Goal: Information Seeking & Learning: Learn about a topic

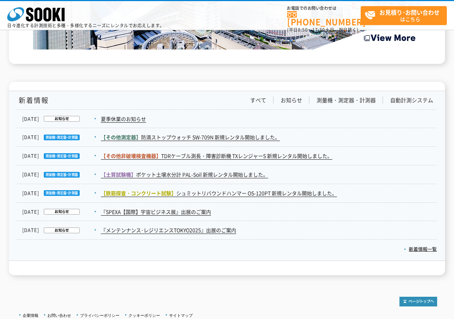
scroll to position [1171, 0]
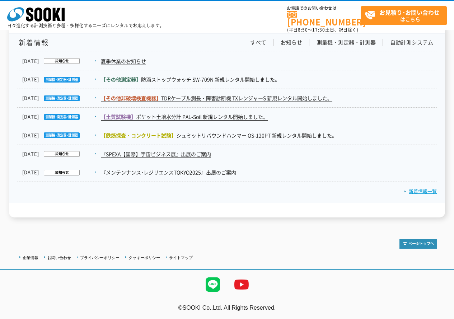
click at [417, 192] on link "新着情報一覧" at bounding box center [420, 191] width 33 height 7
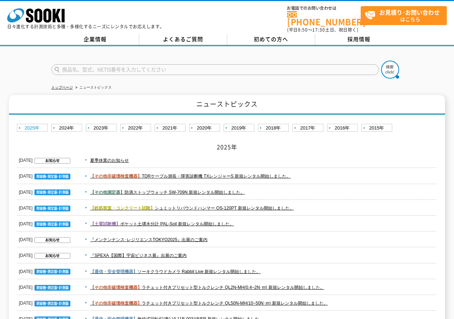
click at [38, 125] on link "2025年" at bounding box center [33, 128] width 33 height 9
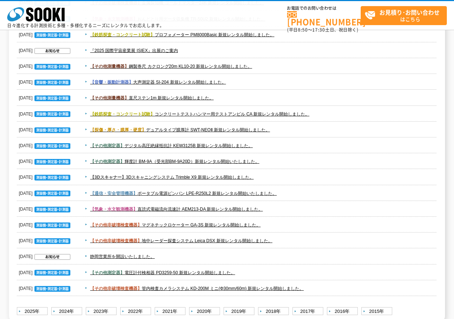
scroll to position [1038, 0]
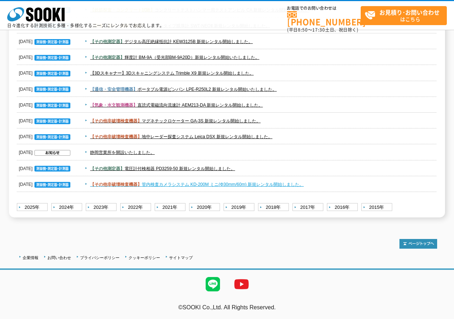
click at [263, 185] on link "【その他非破壊検査機器】 管内検査カメラシステム KD-200M ミニ(Φ30mm/60m) 新規レンタル開始しました。" at bounding box center [197, 184] width 214 height 5
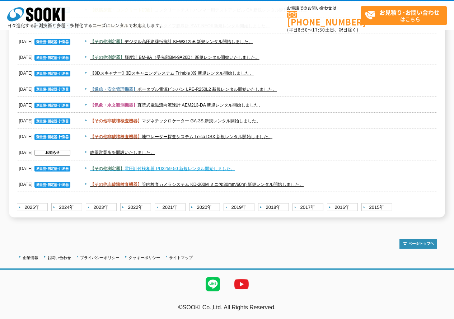
click at [196, 169] on link "【その他測定器】 電圧計付検相器 PD3259-50 新規レンタル開始しました。" at bounding box center [162, 168] width 145 height 5
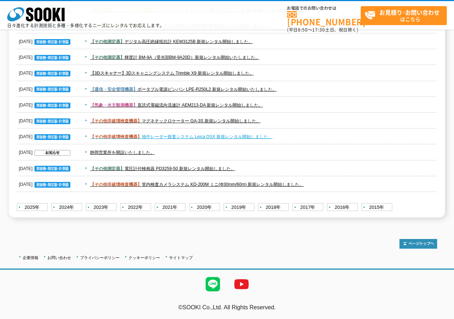
scroll to position [966, 0]
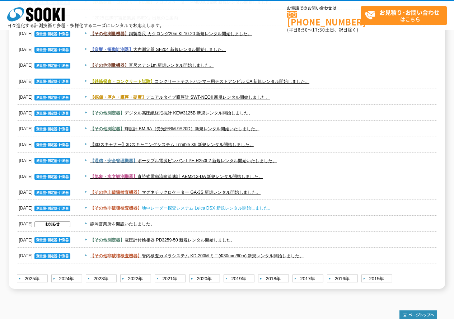
click at [108, 206] on span "【その他非破壊検査機器】" at bounding box center [116, 208] width 52 height 5
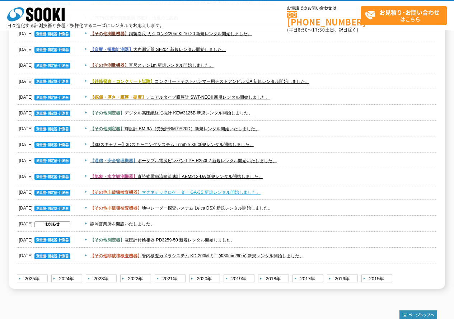
click at [179, 191] on link "【その他非破壊検査機器】 マグネチックロケーター GA-3S 新規レンタル開始しました。" at bounding box center [175, 192] width 171 height 5
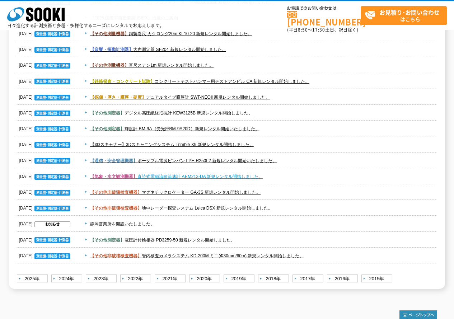
click at [208, 178] on link "【気象・水文観測機器】 直読式電磁流向流速計 AEM213-DA 新規レンタル開始しました。" at bounding box center [176, 176] width 173 height 5
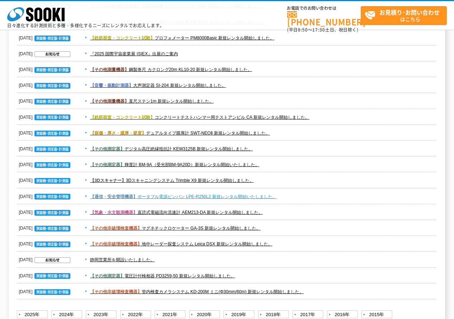
click at [226, 194] on link "【通信・安全管理機器】 ポータブル電源ピンバン LPE-R250L2 新規レンタル開始いたしました。" at bounding box center [183, 196] width 187 height 5
click at [192, 173] on dd "【3Dスキャナー】 3Dスキャニングシステム Trimble X9 新規レンタル開始しました。" at bounding box center [227, 181] width 420 height 16
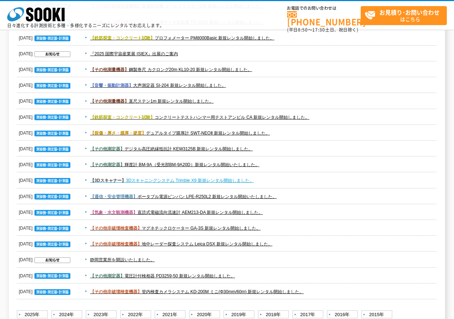
click at [191, 178] on link "【3Dスキャナー】 3Dスキャニングシステム Trimble X9 新規レンタル開始しました。" at bounding box center [172, 180] width 164 height 5
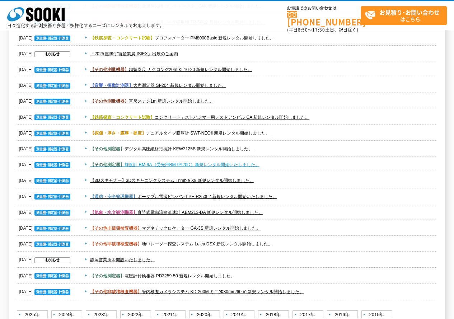
click at [190, 163] on link "【その他測定器】 輝度計 BM-9A（受光部BM-9A20D）新規レンタル開始いたしました。" at bounding box center [174, 164] width 169 height 5
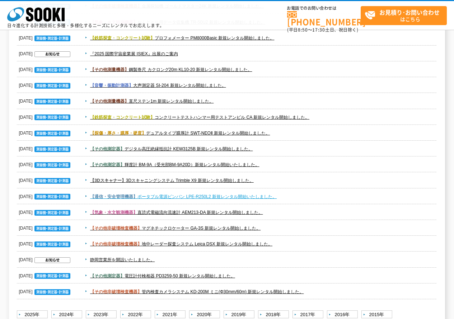
scroll to position [895, 0]
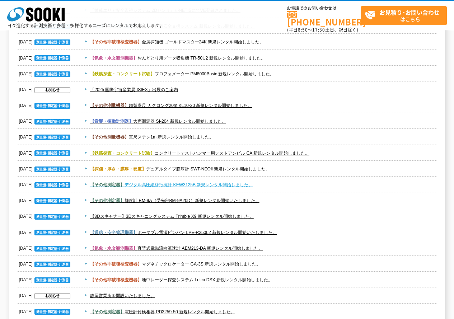
click at [206, 185] on link "【その他測定器】 デジタル高圧絶縁抵抗計 KEW3125B 新規レンタル開始しました。" at bounding box center [171, 184] width 163 height 5
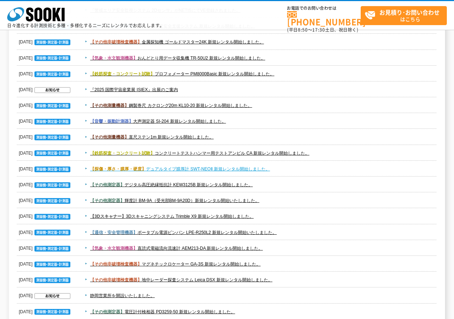
scroll to position [823, 0]
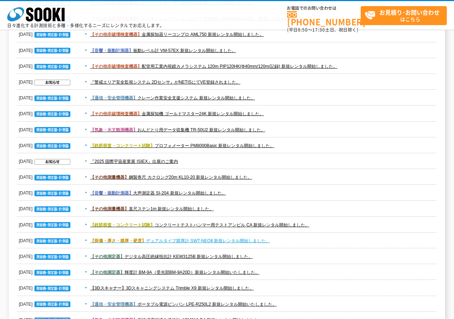
click at [214, 239] on link "【探傷・厚さ・膜厚・硬度】 デュアルタイプ膜厚計 SWT-NEOⅡ 新規レンタル開始しました。" at bounding box center [180, 240] width 180 height 5
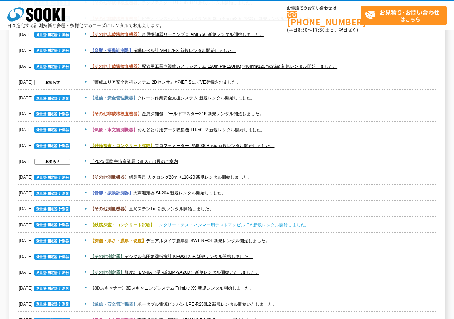
click at [150, 225] on span "【鉄筋探査・コンクリート試験】" at bounding box center [122, 225] width 65 height 5
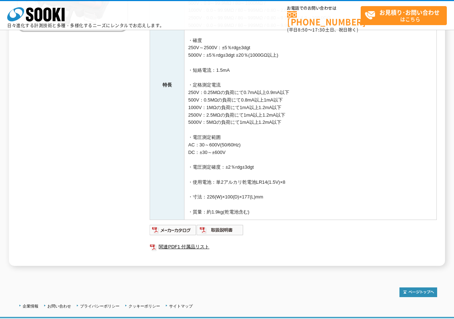
scroll to position [72, 0]
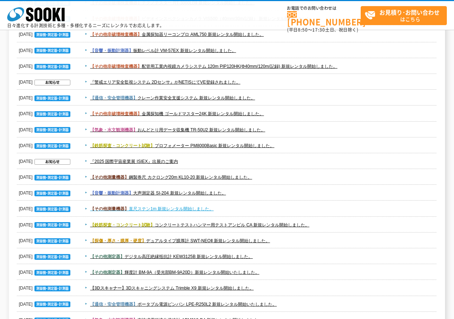
click at [183, 210] on link "【その他測量機器】 直尺ステン1m 新規レンタル開始しました。" at bounding box center [152, 209] width 124 height 5
click at [204, 193] on link "【音響・振動計測器】 大声測定器 SI-204 新規レンタル開始しました。" at bounding box center [158, 193] width 136 height 5
click at [187, 178] on link "【その他測量機器】 鋼製巻尺 カクロング20m KL10-20 新規レンタル開始しました。" at bounding box center [171, 177] width 162 height 5
click at [167, 145] on link "【鉄筋探査・コンクリート試験】 プロフォメーター PM8000Basic 新規レンタル開始しました。" at bounding box center [182, 145] width 184 height 5
click at [175, 133] on link "【気象・水文観測機器】 おんどとり用データ収集機 TR-50U2 新規レンタル開始しました。" at bounding box center [177, 129] width 175 height 5
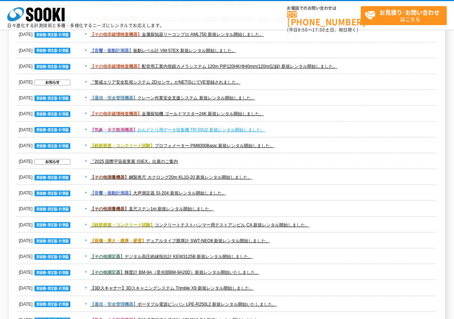
click at [158, 131] on link "【気象・水文観測機器】 おんどとり用データ収集機 TR-50U2 新規レンタル開始しました。" at bounding box center [177, 129] width 175 height 5
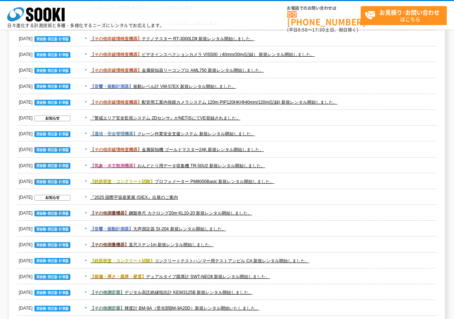
scroll to position [751, 0]
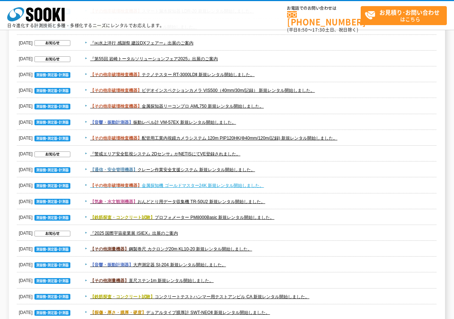
click at [222, 183] on link "【その他非破壊検査機器】 金属探知機 ゴールドマスター24K 新規レンタル開始しました。" at bounding box center [177, 185] width 174 height 5
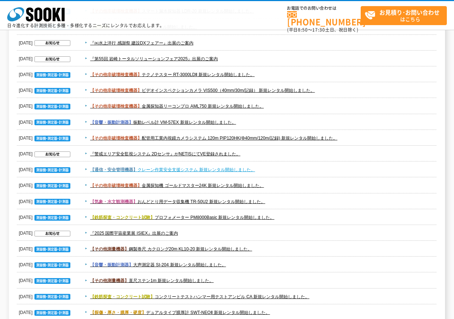
click at [227, 168] on link "【通信・安全管理機器】 クレーン作業安全支援システム 新規レンタル開始しました。" at bounding box center [172, 169] width 165 height 5
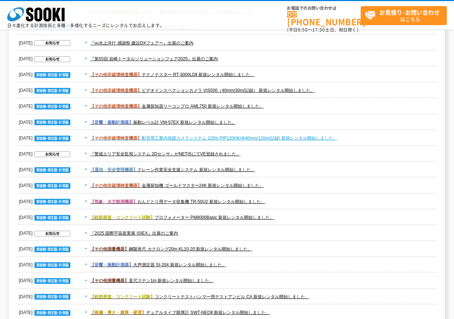
click at [188, 136] on link "【その他非破壊検査機器】 配管用工業内視鏡カメラシステム 120m PIP120HK(Φ40mm/120m/記録) 新規レンタル開始しました。" at bounding box center [213, 138] width 247 height 5
click at [203, 126] on span "【音響・振動計測器】 振動レベル計 VM-57EX 新規レンタル開始しました。" at bounding box center [259, 122] width 355 height 9
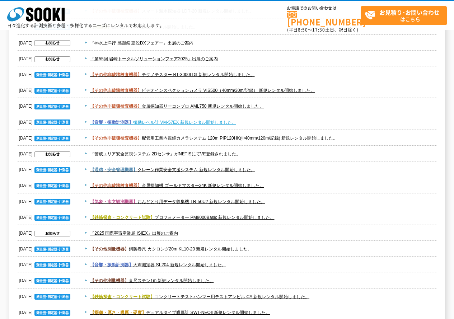
click at [204, 120] on link "【音響・振動計測器】 振動レベル計 VM-57EX 新規レンタル開始しました。" at bounding box center [163, 122] width 146 height 5
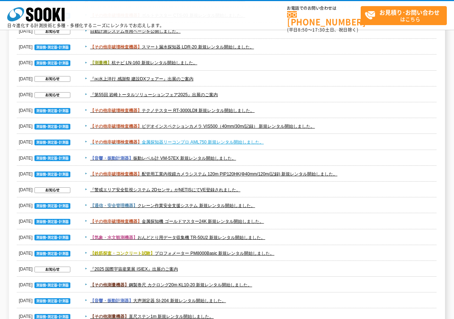
scroll to position [643, 0]
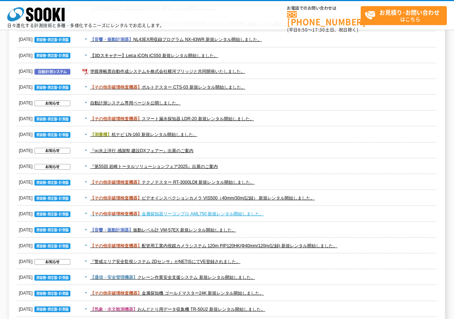
click at [229, 213] on link "【その他非破壊検査機器】 金属探知器リーコンプロ AML750 新規レンタル開始しました。" at bounding box center [177, 214] width 174 height 5
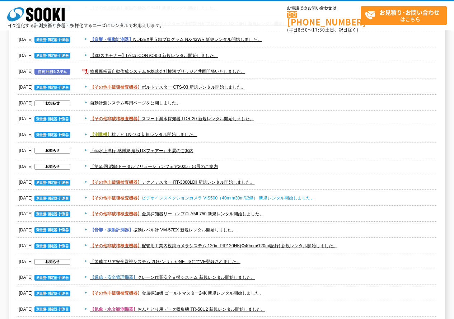
click at [201, 200] on link "【その他非破壊検査機器】 ビデオインスペクションカメラ VIS500（40mm/30m/記録） 新規レンタル開始しました。" at bounding box center [202, 198] width 225 height 5
click at [225, 188] on dd "【その他非破壊検査機器】 テクノテスター RT-3000LDⅡ 新規レンタル開始しました。" at bounding box center [227, 183] width 420 height 16
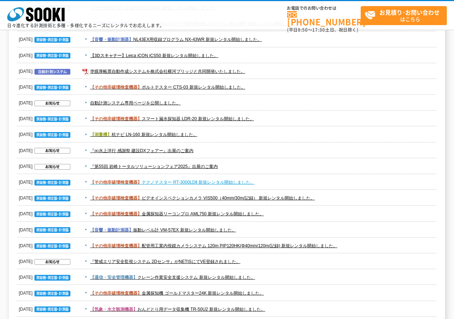
click at [225, 181] on link "【その他非破壊検査機器】 テクノテスター RT-3000LDⅡ 新規レンタル開始しました。" at bounding box center [172, 182] width 164 height 5
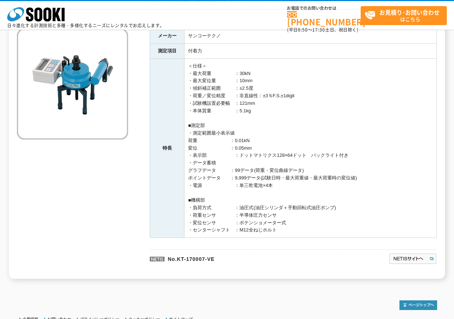
scroll to position [108, 0]
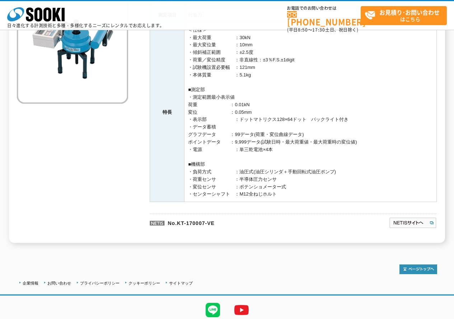
click at [52, 7] on div "株式会社 ソーキ spMenu" at bounding box center [35, 13] width 57 height 15
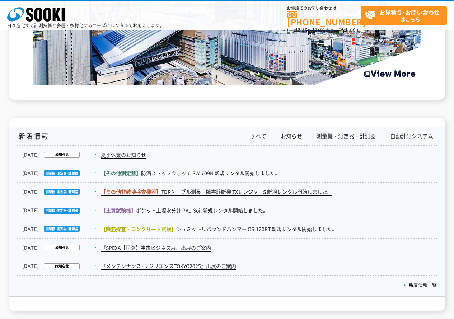
scroll to position [1171, 0]
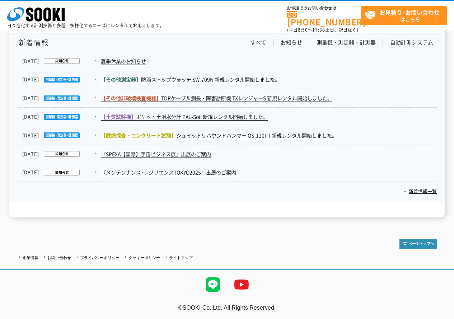
click at [426, 185] on p "新着情報一覧" at bounding box center [227, 189] width 420 height 15
click at [421, 191] on link "新着情報一覧" at bounding box center [420, 191] width 33 height 7
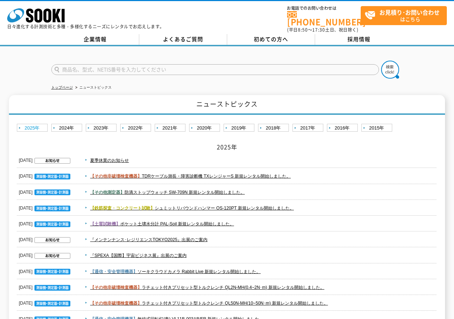
click at [27, 124] on link "2025年" at bounding box center [33, 128] width 33 height 9
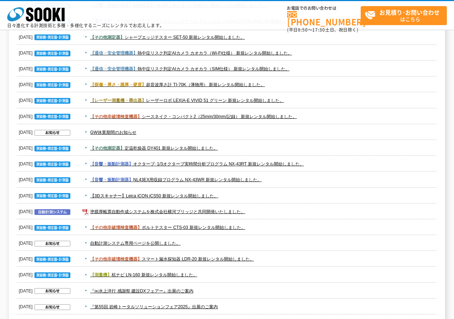
scroll to position [646, 0]
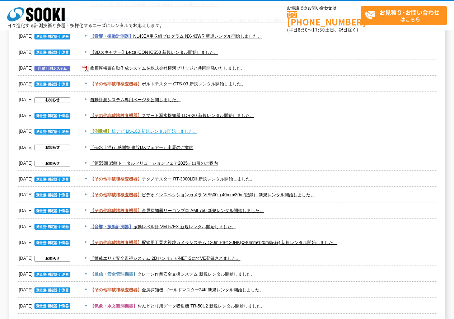
click at [189, 132] on link "【測量機】 杭ナビ LN-160 新規レンタル開始しました。" at bounding box center [143, 131] width 107 height 5
click at [154, 115] on link "【その他非破壊検査機器】 スマート漏水探知器 LDR-20 新規レンタル開始しました。" at bounding box center [172, 115] width 164 height 5
click at [173, 129] on link "【測量機】 杭ナビ LN-160 新規レンタル開始しました。" at bounding box center [143, 131] width 107 height 5
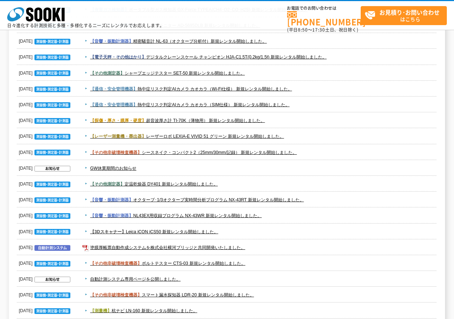
scroll to position [503, 0]
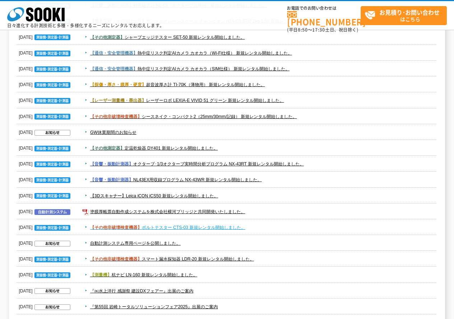
click at [175, 228] on link "【その他非破壊検査機器】 ボルトテスター CTS-03 新規レンタル開始しました。" at bounding box center [167, 227] width 155 height 5
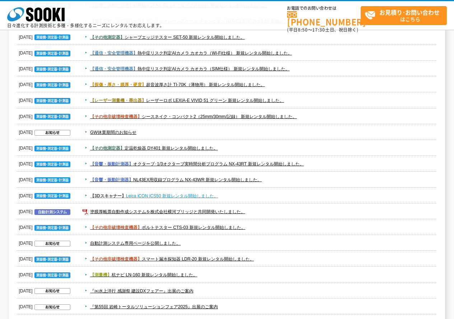
click at [161, 197] on link "【3Dスキャナー】 Leica iCON iCS50 新規レンタル開始しました。" at bounding box center [154, 196] width 128 height 5
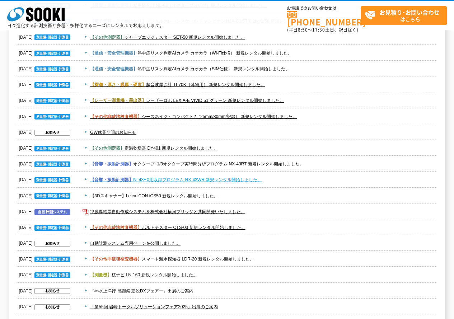
click at [189, 182] on link "【音響・振動計測器】 NL43EX用収録プログラム NX-43WR 新規レンタル開始しました。" at bounding box center [176, 179] width 172 height 5
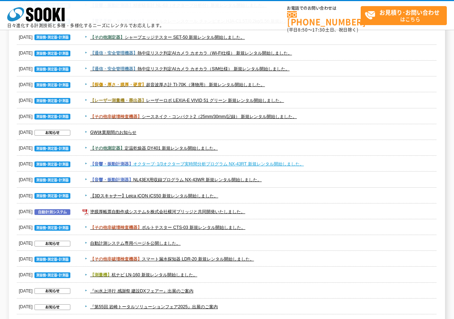
click at [180, 166] on link "【音響・振動計測器】 オクターブ･1/3オクターブ実時間分析プログラム NX-43RT 新規レンタル開始しました。" at bounding box center [197, 164] width 214 height 5
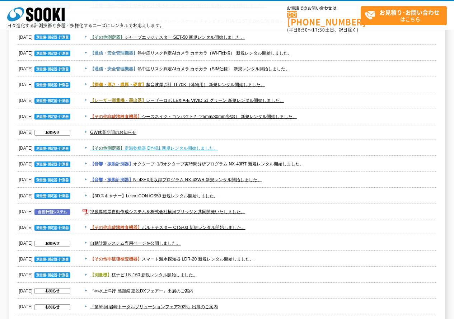
click at [204, 148] on link "【その他測定器】 定温乾燥器 DY401 新規レンタル開始しました。" at bounding box center [154, 148] width 128 height 5
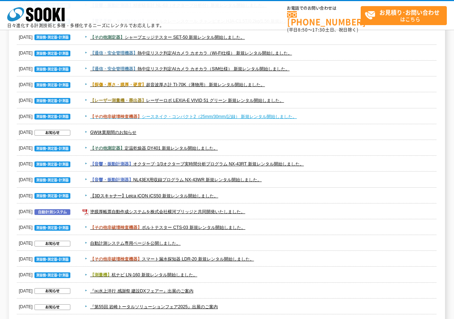
click at [230, 115] on link "【その他非破壊検査機器】 シースネイク・コンパクト2（25mm/30mm/記録） 新規レンタル開始しました。" at bounding box center [193, 116] width 207 height 5
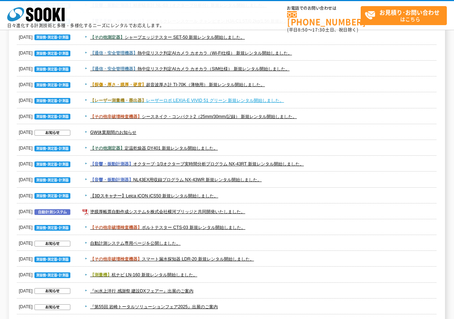
click at [218, 98] on link "【レーザー測量機・墨出器】 レーザーロボ LEXIA-E VIVID 51 グリーン 新規レンタル開始しました。" at bounding box center [187, 100] width 194 height 5
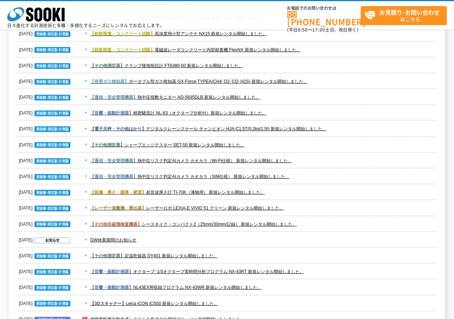
scroll to position [359, 0]
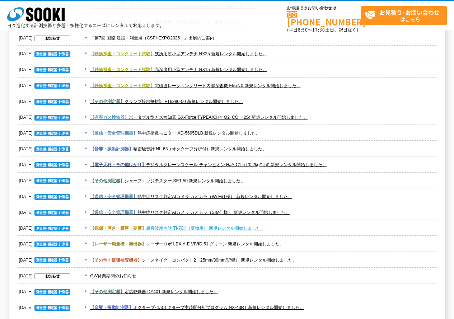
click at [223, 226] on link "【探傷・厚さ・膜厚・硬度】 超音波厚さ計 TI-70K（薄物用） 新規レンタル開始しました。" at bounding box center [177, 228] width 175 height 5
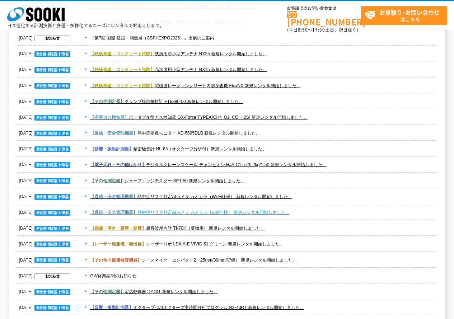
click at [212, 211] on link "【通信・安全管理機器】 熱中症リスク判定AIカメラ カオカラ（SIM仕様） 新規レンタル開始しました。" at bounding box center [190, 212] width 200 height 5
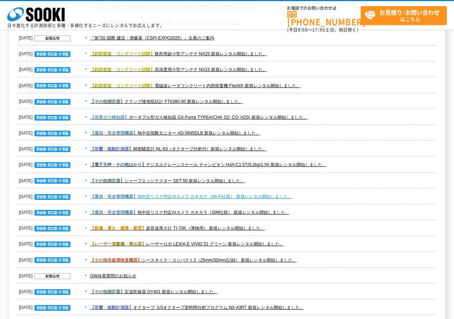
click at [236, 198] on link "【通信・安全管理機器】 熱中症リスク判定AIカメラ カオカラ（Wi-Fi仕様） 新規レンタル開始しました。" at bounding box center [191, 196] width 202 height 5
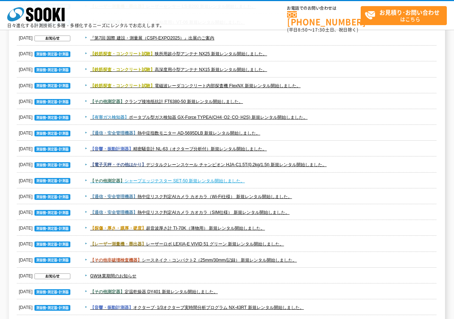
click at [244, 182] on link "【その他測定器】 シャープエッジテスター SET-50 新規レンタル開始しました。" at bounding box center [167, 180] width 155 height 5
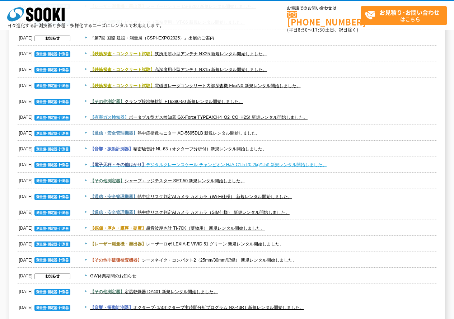
click at [216, 164] on link "【電子天秤・その他はかり】 デジタルクレーンスケール チャンピオン HJA-C1.5T(0.2kg/1.5t) 新規レンタル開始しました。" at bounding box center [208, 164] width 237 height 5
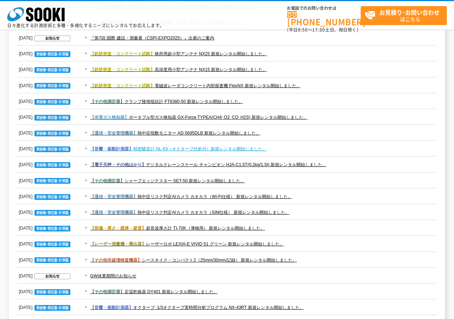
click at [210, 147] on link "【音響・振動計測器】 精密騒音計 NL-63（オクターブ分析付）新規レンタル開始しました。" at bounding box center [178, 149] width 177 height 5
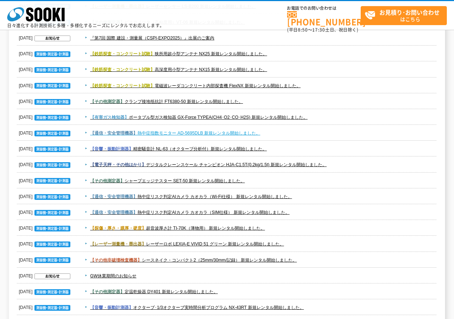
click at [236, 135] on link "【通信・安全管理機器】 熱中症指数モニター AD-5695DLB 新規レンタル開始しました。" at bounding box center [175, 133] width 170 height 5
click at [213, 121] on span "【有害ガス検知器】 ポータブル型ガス検知器 GX-Force TYPEA(CH4･O2･CO･H2S) 新規レンタル開始しました。" at bounding box center [259, 117] width 355 height 9
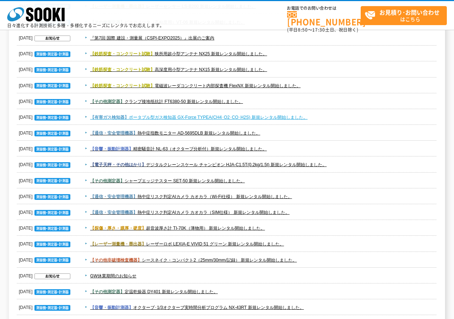
click at [210, 117] on link "【有害ガス検知器】 ポータブル型ガス検知器 GX-Force TYPEA(CH4･O2･CO･H2S) 新規レンタル開始しました。" at bounding box center [199, 117] width 218 height 5
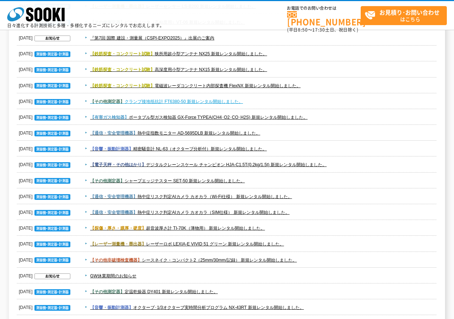
click at [213, 104] on link "【その他測定器】 クランプ接地抵抗計 FT6380-50 新規レンタル開始しました。" at bounding box center [166, 101] width 153 height 5
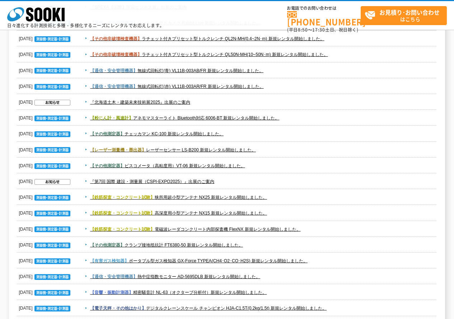
scroll to position [180, 0]
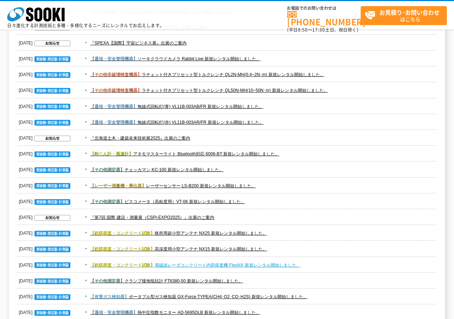
click at [268, 263] on link "【鉄筋探査・コンクリート試験】 電磁波レーダコンクリート内部探査機 FlexNX 新規レンタル開始しました。" at bounding box center [195, 265] width 210 height 5
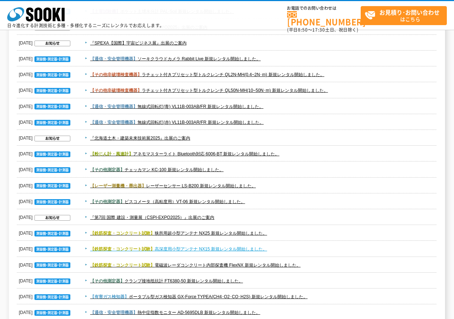
click at [237, 247] on link "【鉄筋探査・コンクリート試験】 高深度用小型アンテナ NX15 新規レンタル開始しました。" at bounding box center [178, 249] width 177 height 5
click at [294, 249] on span "【鉄筋探査・コンクリート試験】 高深度用小型アンテナ NX15 新規レンタル開始しました。" at bounding box center [259, 249] width 355 height 9
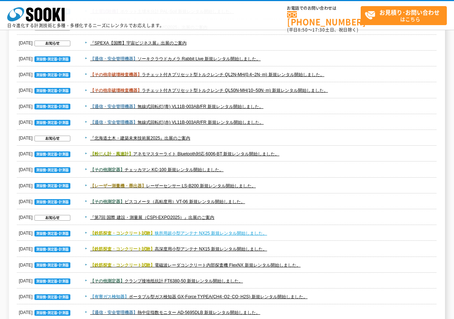
drag, startPoint x: 298, startPoint y: 232, endPoint x: 251, endPoint y: 233, distance: 47.8
click at [298, 233] on span "【鉄筋探査・コンクリート試験】 狭所用超小型アンテナ NX25 新規レンタル開始しました。" at bounding box center [259, 233] width 355 height 9
click at [251, 233] on link "【鉄筋探査・コンクリート試験】 狭所用超小型アンテナ NX25 新規レンタル開始しました。" at bounding box center [178, 233] width 177 height 5
click at [259, 236] on link "【鉄筋探査・コンクリート試験】 狭所用超小型アンテナ NX25 新規レンタル開始しました。" at bounding box center [178, 233] width 177 height 5
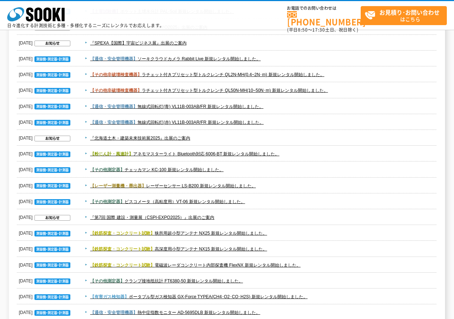
click at [266, 199] on span "【その他測定器】 ビスコメータ（高粘度用）VT-06 新規レンタル開始しました。" at bounding box center [259, 202] width 355 height 9
click at [252, 203] on span "【その他測定器】 ビスコメータ（高粘度用）VT-06 新規レンタル開始しました。" at bounding box center [259, 202] width 355 height 9
click at [235, 203] on link "【その他測定器】 ビスコメータ（高粘度用）VT-06 新規レンタル開始しました。" at bounding box center [167, 201] width 155 height 5
click at [289, 184] on span "【レーザー測量機・墨出器】 レーザーセンサー LS-B200 新規レンタル開始しました。" at bounding box center [259, 186] width 355 height 9
click at [241, 184] on link "【レーザー測量機・墨出器】 レーザーセンサー LS-B200 新規レンタル開始しました。" at bounding box center [173, 186] width 166 height 5
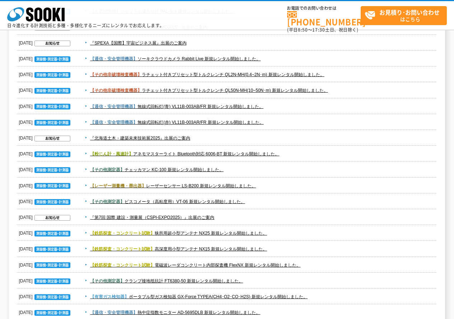
click at [242, 172] on span "【その他測定器】 チェッカマン KC-100 新規レンタル開始しました。" at bounding box center [259, 170] width 355 height 9
click at [199, 169] on link "【その他測定器】 チェッカマン KC-100 新規レンタル開始しました。" at bounding box center [157, 169] width 134 height 5
click at [298, 154] on span "【粉じん計・風速計】 アネモマスターライト Bluetooth対応 6006-BT 新規レンタル開始しました。" at bounding box center [259, 154] width 355 height 9
click at [258, 152] on link "【粉じん計・風速計】 アネモマスターライト Bluetooth対応 6006-BT 新規レンタル開始しました。" at bounding box center [184, 154] width 189 height 5
click at [272, 124] on span "【通信・安全管理機器】 無線式回転灯(赤) VL11B-003AR/FR 新規レンタル開始しました。" at bounding box center [259, 122] width 355 height 9
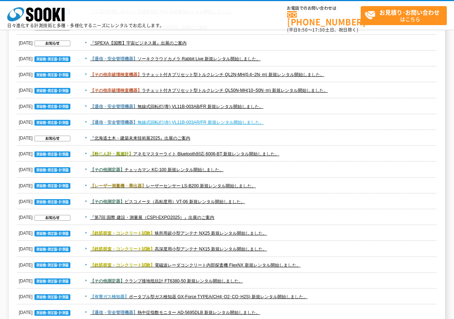
click at [262, 120] on link "【通信・安全管理機器】 無線式回転灯(赤) VL11B-003AR/FR 新規レンタル開始しました。" at bounding box center [176, 122] width 173 height 5
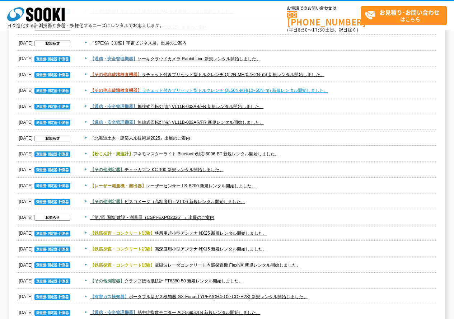
click at [280, 93] on link "【その他非破壊検査機器】 ラチェット付きプリセット型トルクレンチ QL50N-MH(10~50N･m) 新規レンタル開始しました。" at bounding box center [209, 90] width 238 height 5
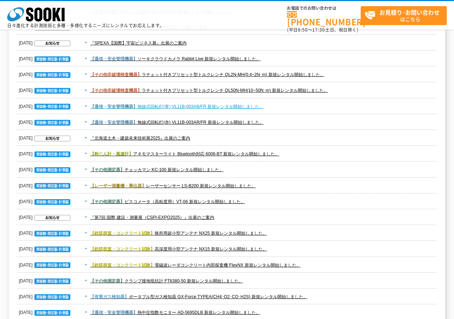
click at [219, 109] on link "【通信・安全管理機器】 無線式回転灯(青) VL11B-003AB/FR 新規レンタル開始しました。" at bounding box center [176, 106] width 173 height 5
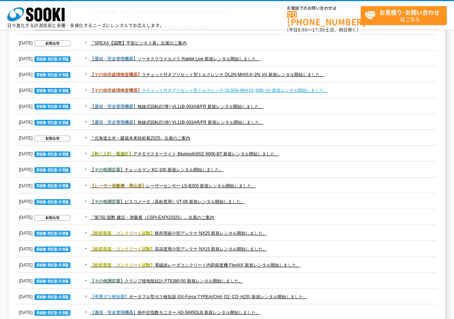
click at [213, 93] on link "【その他非破壊検査機器】 ラチェット付きプリセット型トルクレンチ QL50N-MH(10~50N･m) 新規レンタル開始しました。" at bounding box center [209, 90] width 238 height 5
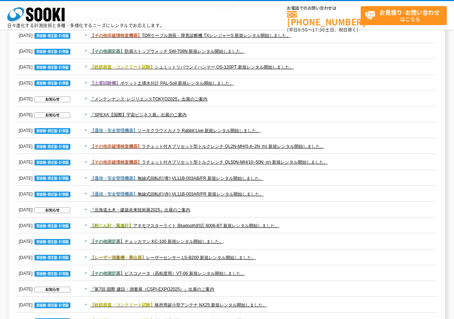
scroll to position [36, 0]
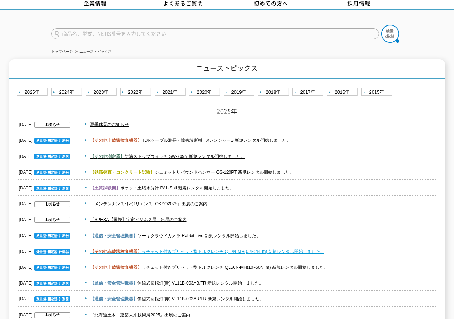
click at [304, 249] on link "【その他非破壊検査機器】 ラチェット付きプリセット型トルクレンチ QL2N-MH(0.4~2N･m) 新規レンタル開始しました。" at bounding box center [207, 251] width 234 height 5
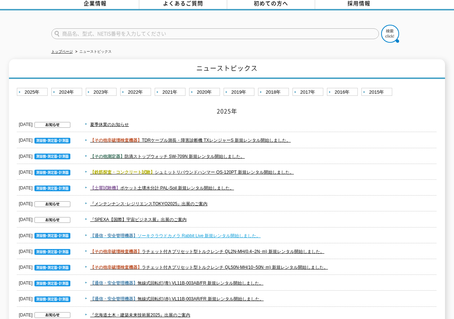
click at [216, 234] on link "【通信・安全管理機器】 ソーキクラウドカメラ Rabbit Live 新規レンタル開始しました。" at bounding box center [175, 235] width 171 height 5
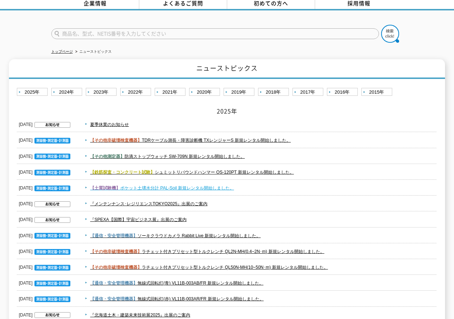
click at [174, 186] on link "【土質試験機】 ポケット土壌水分計 PAL-Soil 新規レンタル開始しました。" at bounding box center [162, 188] width 144 height 5
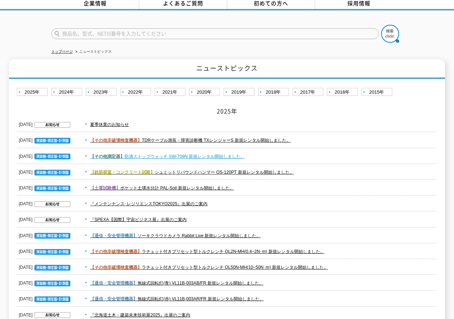
click at [141, 154] on link "【その他測定器】 防滴ストップウォッチ SW-709N 新規レンタル開始しました。" at bounding box center [167, 156] width 155 height 5
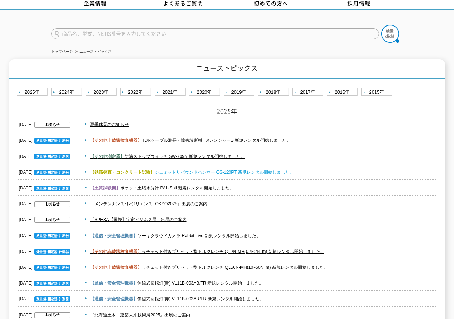
click at [227, 170] on link "【鉄筋探査・コンクリート試験】 シュミットリバウンドハンマー OS-120PT 新規レンタル開始しました。" at bounding box center [192, 172] width 204 height 5
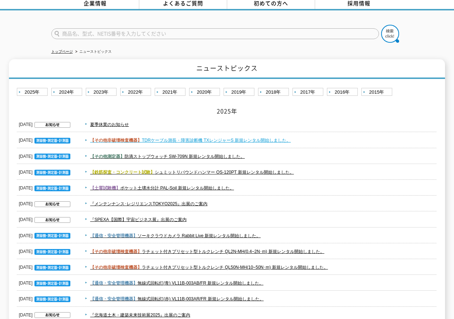
click at [214, 138] on link "【その他非破壊検査機器】 TDRケーブル測長・障害診断機 TXレンジャーS 新規レンタル開始しました。" at bounding box center [190, 140] width 201 height 5
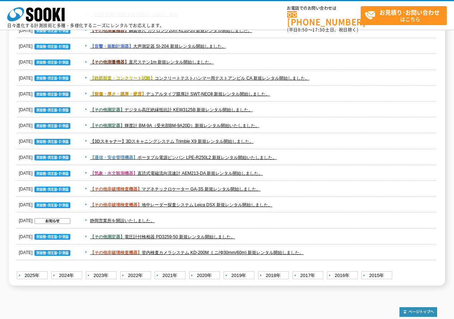
scroll to position [1038, 0]
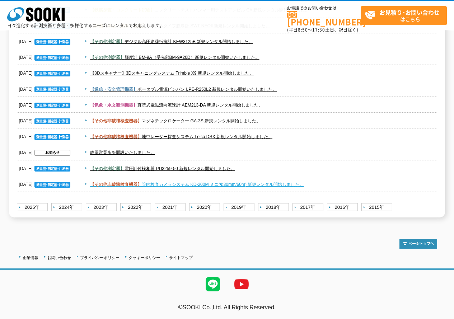
click at [252, 182] on link "【その他非破壊検査機器】 管内検査カメラシステム KD-200M ミニ(Φ30mm/60m) 新規レンタル開始しました。" at bounding box center [197, 184] width 214 height 5
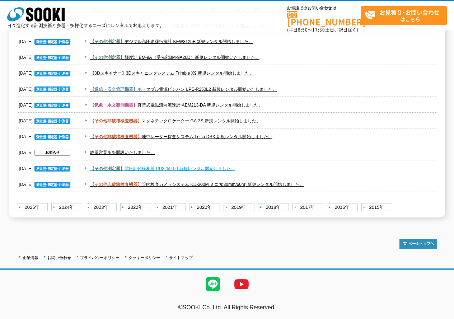
click at [176, 167] on link "【その他測定器】 電圧計付検相器 PD3259-50 新規レンタル開始しました。" at bounding box center [162, 168] width 145 height 5
click at [198, 154] on span "静岡営業所を開設いたしました。" at bounding box center [259, 152] width 355 height 9
click at [309, 135] on span "【その他非破壊検査機器】 地中レーダー探査システム Leica DSX 新規レンタル開始しました。" at bounding box center [259, 137] width 355 height 9
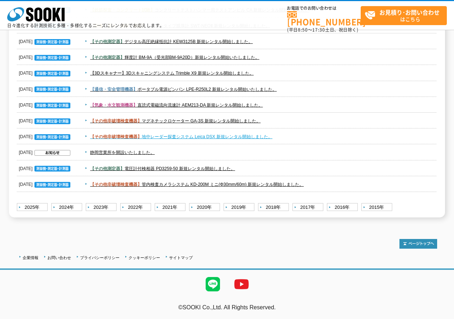
click at [251, 138] on link "【その他非破壊検査機器】 地中レーダー探査システム Leica DSX 新規レンタル開始しました。" at bounding box center [181, 136] width 182 height 5
click at [276, 118] on span "【その他非破壊検査機器】 マグネチックロケーター GA-3S 新規レンタル開始しました。" at bounding box center [259, 121] width 355 height 9
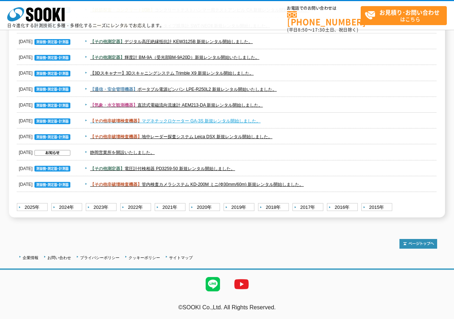
click at [245, 120] on link "【その他非破壊検査機器】 マグネチックロケーター GA-3S 新規レンタル開始しました。" at bounding box center [175, 121] width 171 height 5
click at [286, 102] on span "【気象・水文観測機器】 直読式電磁流向流速計 AEM213-DA 新規レンタル開始しました。" at bounding box center [259, 105] width 355 height 9
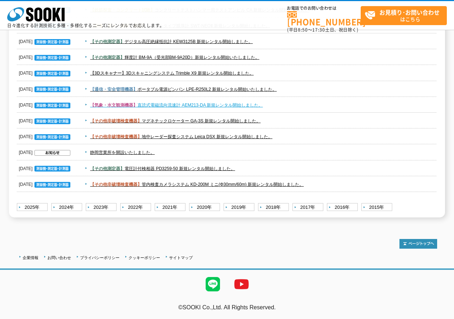
click at [253, 103] on link "【気象・水文観測機器】 直読式電磁流向流速計 AEM213-DA 新規レンタル開始しました。" at bounding box center [176, 105] width 173 height 5
click at [296, 90] on span "【通信・安全管理機器】 ポータブル電源ピンバン LPE-R250L2 新規レンタル開始いたしました。" at bounding box center [259, 89] width 355 height 9
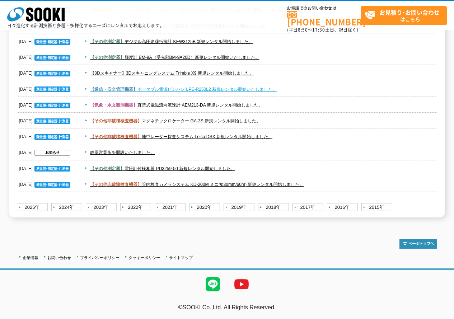
click at [274, 87] on link "【通信・安全管理機器】 ポータブル電源ピンバン LPE-R250L2 新規レンタル開始いたしました。" at bounding box center [183, 89] width 187 height 5
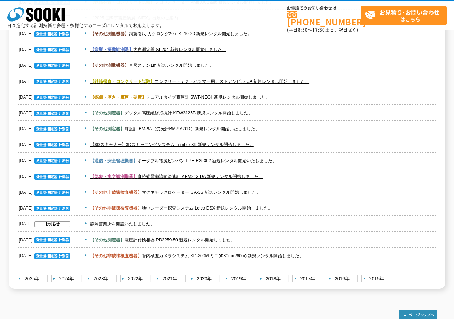
scroll to position [931, 0]
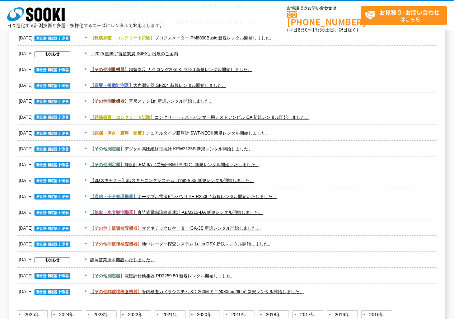
click at [289, 177] on span "【3Dスキャナー】 3Dスキャニングシステム Trimble X9 新規レンタル開始しました。" at bounding box center [259, 180] width 355 height 9
click at [227, 180] on link "【3Dスキャナー】 3Dスキャニングシステム Trimble X9 新規レンタル開始しました。" at bounding box center [172, 180] width 164 height 5
click at [305, 156] on dd "【その他測定器】 デジタル高圧絶縁抵抗計 KEW3125B 新規レンタル開始しました。" at bounding box center [227, 149] width 420 height 16
click at [264, 169] on span "【その他測定器】 輝度計 BM-9A（受光部BM-9A20D）新規レンタル開始いたしました。" at bounding box center [259, 165] width 355 height 9
click at [245, 160] on dd "【その他測定器】 輝度計 BM-9A（受光部BM-9A20D）新規レンタル開始いたしました。" at bounding box center [227, 165] width 420 height 16
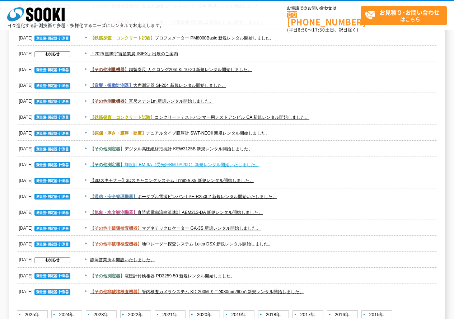
click at [245, 164] on link "【その他測定器】 輝度計 BM-9A（受光部BM-9A20D）新規レンタル開始いたしました。" at bounding box center [174, 164] width 169 height 5
click at [286, 149] on span "【その他測定器】 デジタル高圧絶縁抵抗計 KEW3125B 新規レンタル開始しました。" at bounding box center [259, 149] width 355 height 9
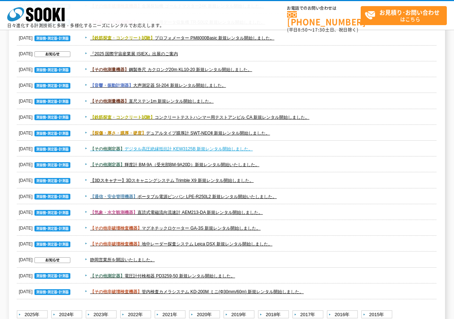
click at [238, 148] on link "【その他測定器】 デジタル高圧絶縁抵抗計 KEW3125B 新規レンタル開始しました。" at bounding box center [171, 149] width 163 height 5
click at [282, 131] on span "【探傷・厚さ・膜厚・硬度】 デュアルタイプ膜厚計 SWT-NEOⅡ 新規レンタル開始しました。" at bounding box center [259, 133] width 355 height 9
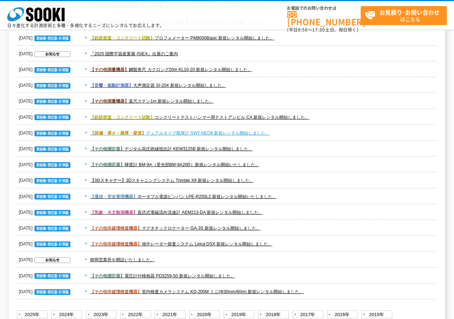
click at [258, 135] on link "【探傷・厚さ・膜厚・硬度】 デュアルタイプ膜厚計 SWT-NEOⅡ 新規レンタル開始しました。" at bounding box center [180, 133] width 180 height 5
click at [340, 114] on span "【鉄筋探査・コンクリート試験】 コンクリートテストハンマー用テストアンビル CA 新規レンタル開始しました。" at bounding box center [259, 117] width 355 height 9
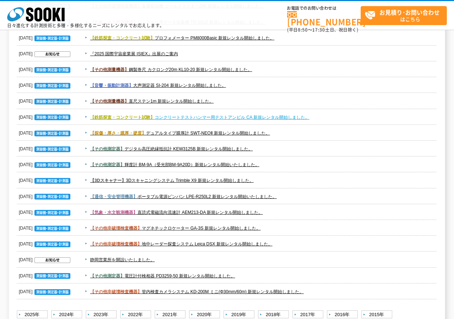
click at [295, 115] on link "【鉄筋探査・コンクリート試験】 コンクリートテストハンマー用テストアンビル CA 新規レンタル開始しました。" at bounding box center [199, 117] width 219 height 5
click at [254, 102] on span "【その他測量機器】 直尺ステン1m 新規レンタル開始しました。" at bounding box center [259, 101] width 355 height 9
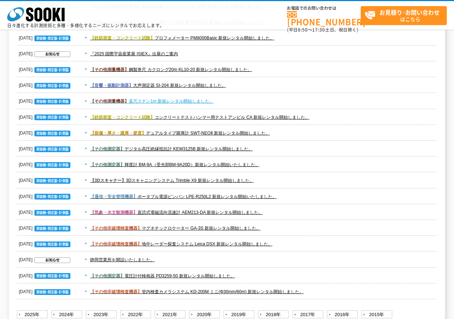
click at [207, 102] on link "【その他測量機器】 直尺ステン1m 新規レンタル開始しました。" at bounding box center [152, 101] width 124 height 5
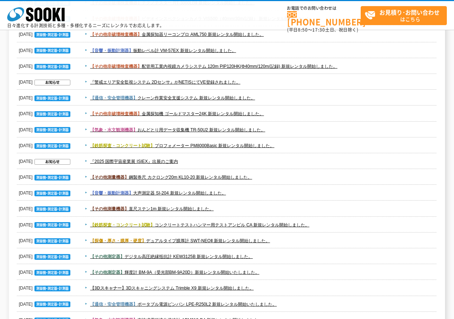
scroll to position [751, 0]
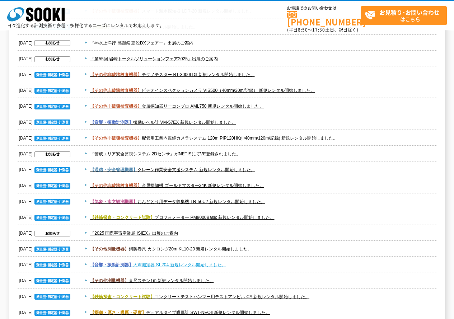
click at [218, 264] on link "【音響・振動計測器】 大声測定器 SI-204 新規レンタル開始しました。" at bounding box center [158, 265] width 136 height 5
click at [413, 233] on span "『2025 国際宇宙産業展 ISIEX』出展のご案内" at bounding box center [259, 233] width 355 height 9
click at [263, 253] on span "【その他測量機器】 鋼製巻尺 カクロング20m KL10-20 新規レンタル開始しました。" at bounding box center [259, 249] width 355 height 9
click at [223, 253] on span "【その他測量機器】 鋼製巻尺 カクロング20m KL10-20 新規レンタル開始しました。" at bounding box center [259, 249] width 355 height 9
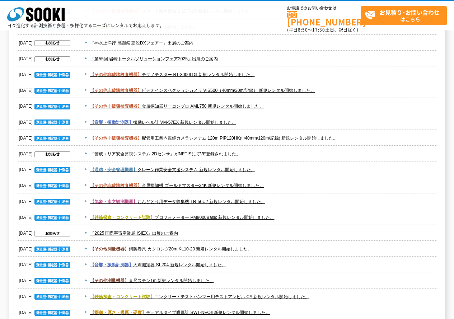
click at [195, 243] on dd "【その他測量機器】 鋼製巻尺 カクロング20m KL10-20 新規レンタル開始しました。" at bounding box center [227, 249] width 420 height 16
click at [196, 247] on link "【その他測量機器】 鋼製巻尺 カクロング20m KL10-20 新規レンタル開始しました。" at bounding box center [171, 249] width 162 height 5
click at [327, 218] on span "【鉄筋探査・コンクリート試験】 プロフォメーター PM8000Basic 新規レンタル開始しました。" at bounding box center [259, 217] width 355 height 9
click at [245, 218] on link "【鉄筋探査・コンクリート試験】 プロフォメーター PM8000Basic 新規レンタル開始しました。" at bounding box center [182, 217] width 184 height 5
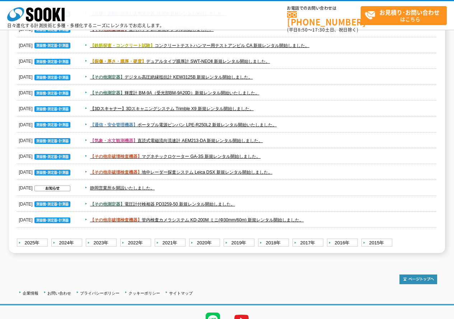
scroll to position [1038, 0]
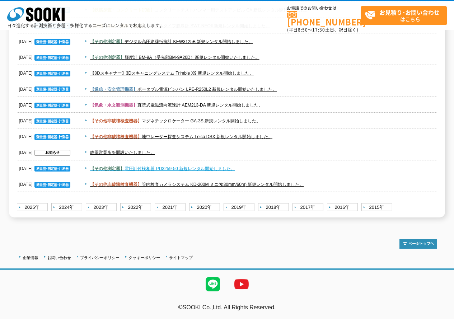
click at [210, 167] on link "【その他測定器】 電圧計付検相器 PD3259-50 新規レンタル開始しました。" at bounding box center [162, 168] width 145 height 5
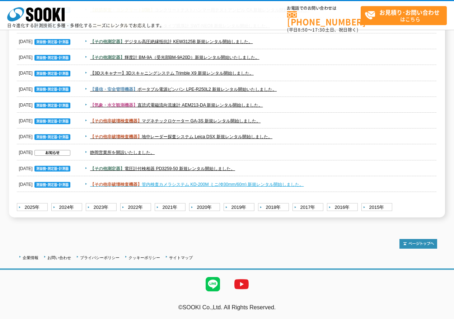
click at [165, 184] on link "【その他非破壊検査機器】 管内検査カメラシステム KD-200M ミニ(Φ30mm/60m) 新規レンタル開始しました。" at bounding box center [197, 184] width 214 height 5
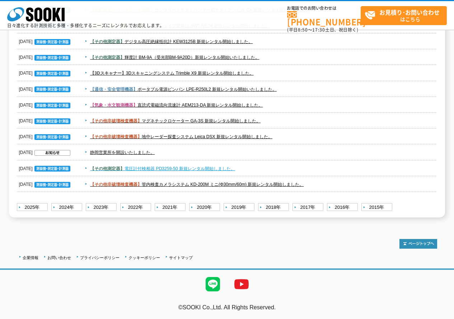
click at [186, 166] on link "【その他測定器】 電圧計付検相器 PD3259-50 新規レンタル開始しました。" at bounding box center [162, 168] width 145 height 5
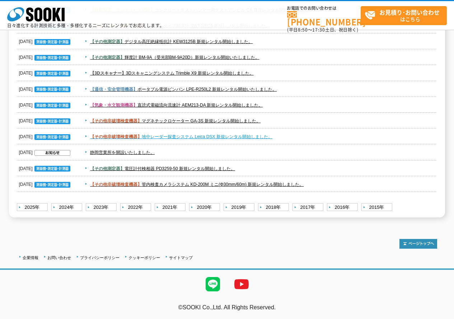
click at [177, 139] on link "【その他非破壊検査機器】 地中レーダー探査システム Leica DSX 新規レンタル開始しました。" at bounding box center [181, 136] width 182 height 5
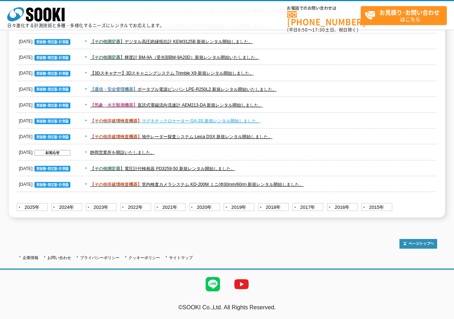
click at [186, 121] on link "【その他非破壊検査機器】 マグネチックロケーター GA-3S 新規レンタル開始しました。" at bounding box center [175, 121] width 171 height 5
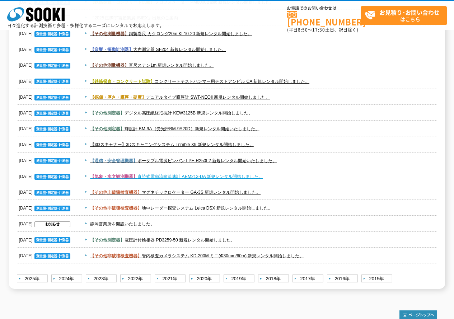
click at [237, 177] on link "【気象・水文観測機器】 直読式電磁流向流速計 AEM213-DA 新規レンタル開始しました。" at bounding box center [176, 176] width 173 height 5
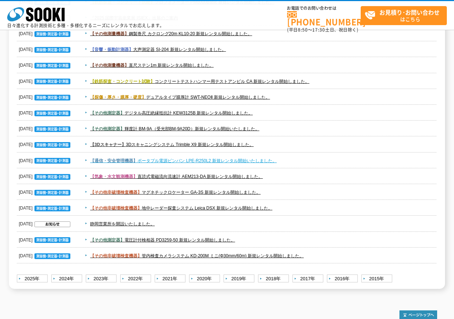
click at [206, 161] on link "【通信・安全管理機器】 ポータブル電源ピンバン LPE-R250L2 新規レンタル開始いたしました。" at bounding box center [183, 160] width 187 height 5
drag, startPoint x: 282, startPoint y: 115, endPoint x: 279, endPoint y: 118, distance: 4.1
click at [279, 118] on dd "【その他測定器】 デジタル高圧絶縁抵抗計 KEW3125B 新規レンタル開始しました。" at bounding box center [227, 113] width 420 height 16
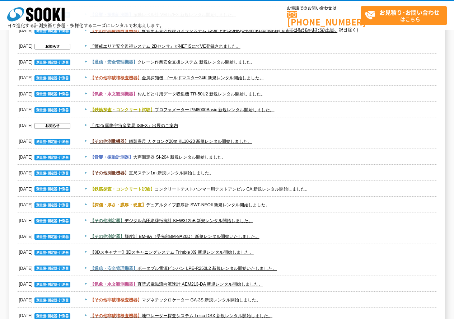
scroll to position [787, 0]
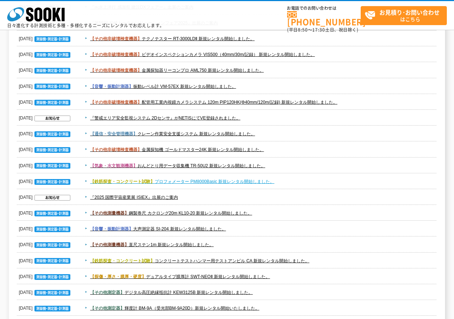
click at [250, 184] on link "【鉄筋探査・コンクリート試験】 プロフォメーター PM8000Basic 新規レンタル開始しました。" at bounding box center [182, 181] width 184 height 5
click at [297, 185] on span "【鉄筋探査・コンクリート試験】 プロフォメーター PM8000Basic 新規レンタル開始しました。" at bounding box center [259, 181] width 355 height 9
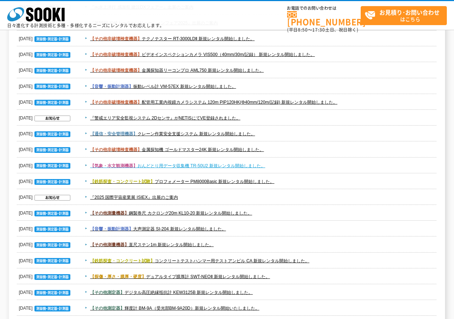
click at [256, 168] on link "【気象・水文観測機器】 おんどとり用データ収集機 TR-50U2 新規レンタル開始しました。" at bounding box center [177, 165] width 175 height 5
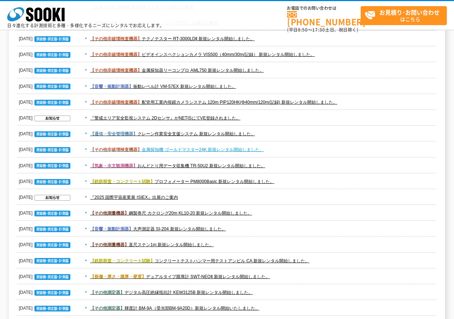
click at [234, 151] on link "【その他非破壊検査機器】 金属探知機 ゴールドマスター24K 新規レンタル開始しました。" at bounding box center [177, 149] width 174 height 5
click at [292, 144] on dd "【その他非破壊検査機器】 金属探知機 ゴールドマスター24K 新規レンタル開始しました。" at bounding box center [227, 150] width 420 height 16
click at [283, 133] on span "【通信・安全管理機器】 クレーン作業安全支援システム 新規レンタル開始しました。" at bounding box center [259, 134] width 355 height 9
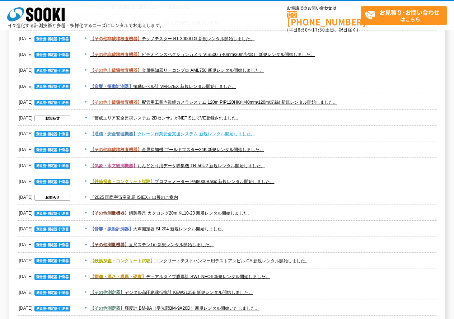
click at [242, 131] on link "【通信・安全管理機器】 クレーン作業安全支援システム 新規レンタル開始しました。" at bounding box center [172, 133] width 165 height 5
click at [264, 117] on span "『警戒エリア安全監視システム 2Dセンサ』がNETISにてVE登録されました。" at bounding box center [259, 118] width 355 height 9
click at [399, 103] on span "【その他非破壊検査機器】 配管用工業内視鏡カメラシステム 120m PIP120HK(Φ40mm/120m/記録) 新規レンタル開始しました。" at bounding box center [259, 102] width 355 height 9
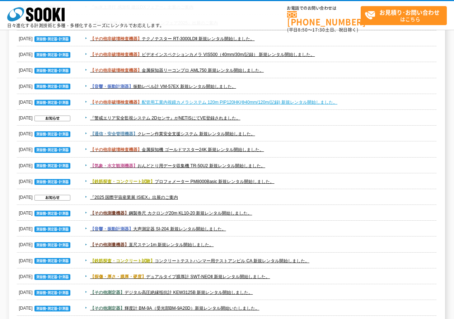
click at [327, 105] on link "【その他非破壊検査機器】 配管用工業内視鏡カメラシステム 120m PIP120HK(Φ40mm/120m/記録) 新規レンタル開始しました。" at bounding box center [213, 102] width 247 height 5
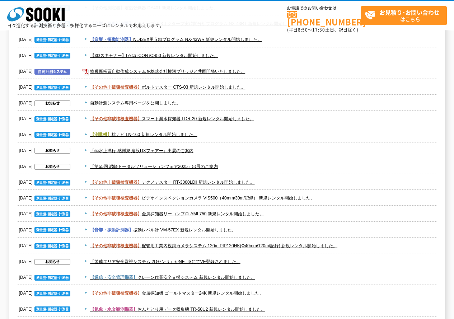
scroll to position [607, 0]
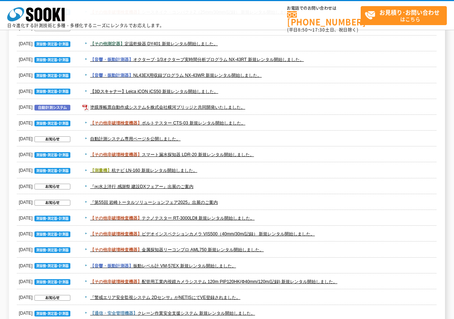
drag, startPoint x: 256, startPoint y: 262, endPoint x: 258, endPoint y: 258, distance: 4.7
click at [256, 262] on span "【音響・振動計測器】 振動レベル計 VM-57EX 新規レンタル開始しました。" at bounding box center [259, 266] width 355 height 9
drag, startPoint x: 221, startPoint y: 260, endPoint x: 220, endPoint y: 266, distance: 6.2
click at [221, 263] on dd "【音響・振動計測器】 振動レベル計 VM-57EX 新規レンタル開始しました。" at bounding box center [227, 266] width 420 height 16
click at [220, 266] on link "【音響・振動計測器】 振動レベル計 VM-57EX 新規レンタル開始しました。" at bounding box center [163, 266] width 146 height 5
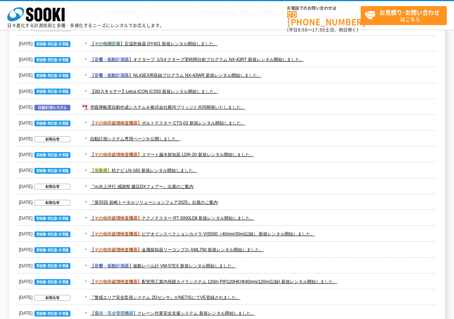
click at [292, 248] on span "【その他非破壊検査機器】 金属探知器リーコンプロ AML750 新規レンタル開始しました。" at bounding box center [259, 250] width 355 height 9
click at [242, 251] on link "【その他非破壊検査機器】 金属探知器リーコンプロ AML750 新規レンタル開始しました。" at bounding box center [177, 249] width 174 height 5
click at [296, 233] on link "【その他非破壊検査機器】 ビデオインスペクションカメラ VIS500（40mm/30m/記録） 新規レンタル開始しました。" at bounding box center [202, 234] width 225 height 5
click at [283, 222] on span "【その他非破壊検査機器】 テクノテスター RT-3000LDⅡ 新規レンタル開始しました。" at bounding box center [259, 218] width 355 height 9
click at [235, 219] on link "【その他非破壊検査機器】 テクノテスター RT-3000LDⅡ 新規レンタル開始しました。" at bounding box center [172, 218] width 164 height 5
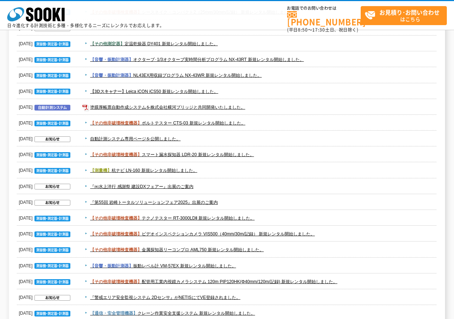
click at [320, 215] on span "【その他非破壊検査機器】 テクノテスター RT-3000LDⅡ 新規レンタル開始しました。" at bounding box center [259, 218] width 355 height 9
click at [272, 186] on span "『㈱水上洋行 感謝祭 建設DXフェアー』出展のご案内" at bounding box center [259, 186] width 355 height 9
click at [274, 169] on span "【測量機】 杭ナビ LN-160 新規レンタル開始しました。" at bounding box center [259, 170] width 355 height 9
click at [180, 166] on span "【測量機】 杭ナビ LN-160 新規レンタル開始しました。" at bounding box center [259, 170] width 355 height 9
click at [177, 171] on link "【測量機】 杭ナビ LN-160 新規レンタル開始しました。" at bounding box center [143, 170] width 107 height 5
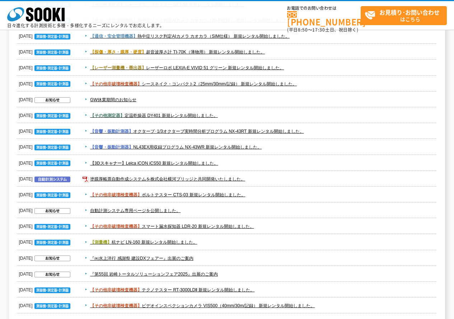
scroll to position [500, 0]
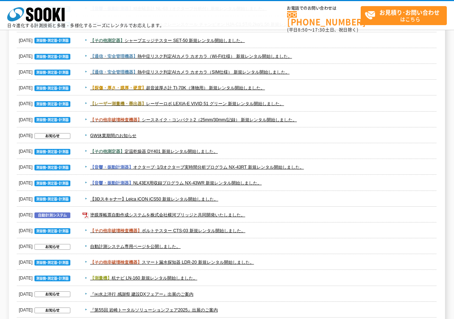
click at [279, 264] on span "【その他非破壊検査機器】 スマート漏水探知器 LDR-20 新規レンタル開始しました。" at bounding box center [259, 262] width 355 height 9
click at [242, 263] on link "【その他非破壊検査機器】 スマート漏水探知器 LDR-20 新規レンタル開始しました。" at bounding box center [172, 262] width 164 height 5
click at [315, 234] on span "【その他非破壊検査機器】 ボルトテスター CTS-03 新規レンタル開始しました。" at bounding box center [259, 231] width 355 height 9
click at [189, 233] on link "【その他非破壊検査機器】 ボルトテスター CTS-03 新規レンタル開始しました。" at bounding box center [167, 230] width 155 height 5
click at [268, 211] on span "塗膜厚帳票自動作成システムを株式会社横河ブリッジと共同開発いたしました。" at bounding box center [259, 215] width 355 height 9
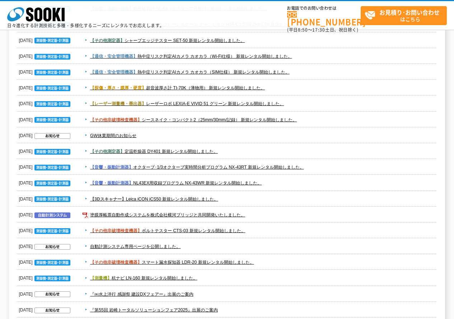
click at [269, 197] on span "【3Dスキャナー】 Leica iCON iCS50 新規レンタル開始しました。" at bounding box center [259, 199] width 355 height 9
click at [182, 197] on link "【3Dスキャナー】 Leica iCON iCS50 新規レンタル開始しました。" at bounding box center [154, 199] width 128 height 5
click at [383, 149] on span "【その他測定器】 定温乾燥器 DY401 新規レンタル開始しました。" at bounding box center [259, 151] width 355 height 9
click at [299, 229] on span "【その他非破壊検査機器】 ボルトテスター CTS-03 新規レンタル開始しました。" at bounding box center [259, 231] width 355 height 9
click at [286, 215] on span "塗膜厚帳票自動作成システムを株式会社横河ブリッジと共同開発いたしました。" at bounding box center [259, 215] width 355 height 9
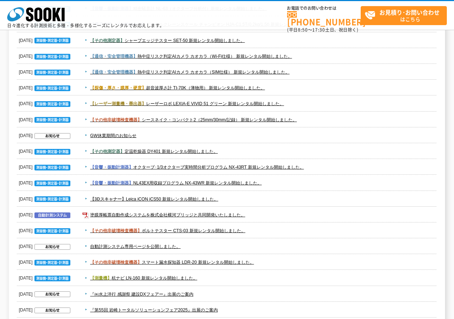
click at [292, 193] on dd "【3Dスキャナー】 Leica iCON iCS50 新規レンタル開始しました。" at bounding box center [227, 199] width 420 height 16
click at [297, 185] on span "【音響・振動計測器】 NL43EX用収録プログラム NX-43WR 新規レンタル開始しました。" at bounding box center [259, 183] width 355 height 9
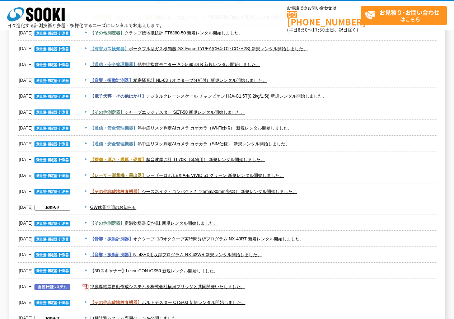
scroll to position [392, 0]
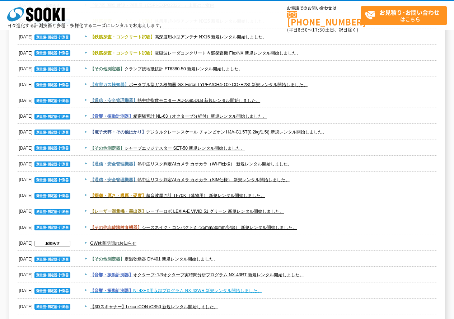
click at [252, 291] on link "【音響・振動計測器】 NL43EX用収録プログラム NX-43WR 新規レンタル開始しました。" at bounding box center [176, 290] width 172 height 5
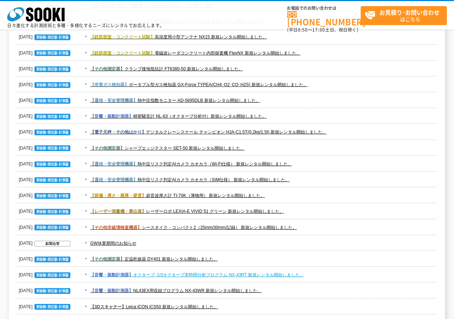
click at [283, 273] on link "【音響・振動計測器】 オクターブ･1/3オクターブ実時間分析プログラム NX-43RT 新規レンタル開始しました。" at bounding box center [197, 275] width 214 height 5
click at [324, 274] on span "【音響・振動計測器】 オクターブ･1/3オクターブ実時間分析プログラム NX-43RT 新規レンタル開始しました。" at bounding box center [259, 275] width 355 height 9
click at [311, 259] on span "【その他測定器】 定温乾燥器 DY401 新規レンタル開始しました。" at bounding box center [259, 259] width 355 height 9
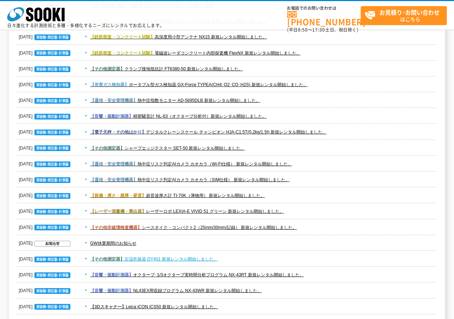
click at [156, 259] on link "【その他測定器】 定温乾燥器 DY401 新規レンタル開始しました。" at bounding box center [154, 259] width 128 height 5
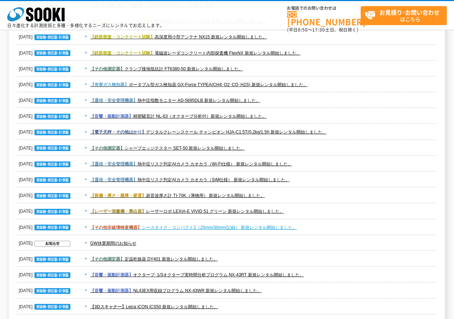
click at [273, 229] on link "【その他非破壊検査機器】 シースネイク・コンパクト2（25mm/30mm/記録） 新規レンタル開始しました。" at bounding box center [193, 227] width 207 height 5
click at [301, 208] on span "【レーザー測量機・墨出器】 レーザーロボ LEXIA-E VIVID 51 グリーン 新規レンタル開始しました。" at bounding box center [259, 211] width 355 height 9
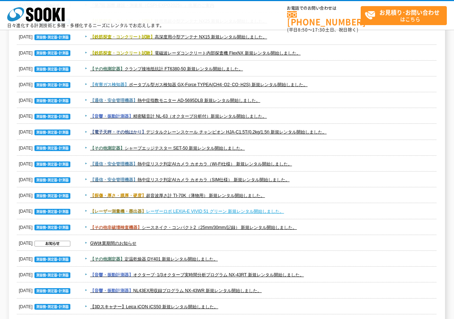
click at [277, 211] on link "【レーザー測量機・墨出器】 レーザーロボ LEXIA-E VIVID 51 グリーン 新規レンタル開始しました。" at bounding box center [187, 211] width 194 height 5
click at [290, 192] on span "【探傷・厚さ・膜厚・硬度】 超音波厚さ計 TI-70K（薄物用） 新規レンタル開始しました。" at bounding box center [259, 195] width 355 height 9
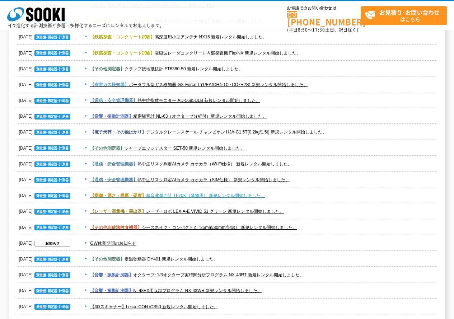
click at [239, 195] on link "【探傷・厚さ・膜厚・硬度】 超音波厚さ計 TI-70K（薄物用） 新規レンタル開始しました。" at bounding box center [177, 195] width 175 height 5
click at [327, 179] on span "【通信・安全管理機器】 熱中症リスク判定AIカメラ カオカラ（SIM仕様） 新規レンタル開始しました。" at bounding box center [259, 180] width 355 height 9
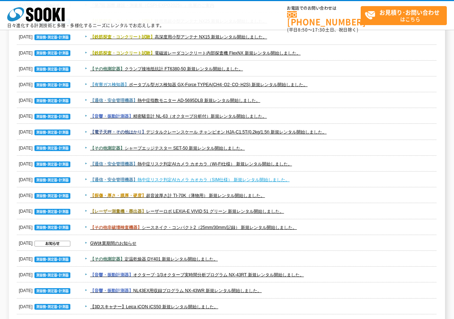
click at [257, 182] on link "【通信・安全管理機器】 熱中症リスク判定AIカメラ カオカラ（SIM仕様） 新規レンタル開始しました。" at bounding box center [190, 179] width 200 height 5
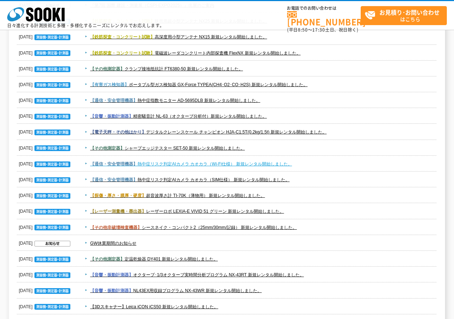
click at [263, 163] on link "【通信・安全管理機器】 熱中症リスク判定AIカメラ カオカラ（Wi-Fi仕様） 新規レンタル開始しました。" at bounding box center [191, 164] width 202 height 5
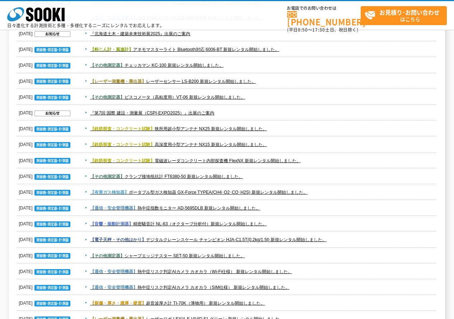
scroll to position [356, 0]
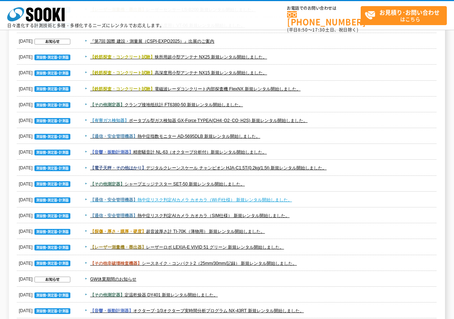
click at [282, 201] on link "【通信・安全管理機器】 熱中症リスク判定AIカメラ カオカラ（Wi-Fi仕様） 新規レンタル開始しました。" at bounding box center [191, 200] width 202 height 5
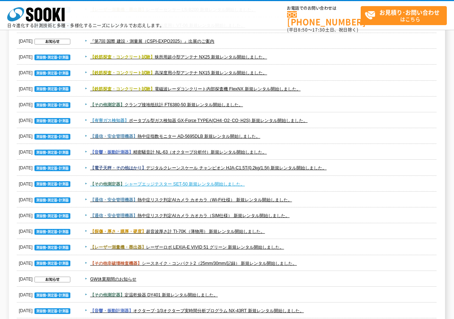
click at [223, 185] on link "【その他測定器】 シャープエッジテスター SET-50 新規レンタル開始しました。" at bounding box center [167, 184] width 155 height 5
drag, startPoint x: 303, startPoint y: 184, endPoint x: 379, endPoint y: 173, distance: 76.2
click at [303, 183] on span "【その他測定器】 シャープエッジテスター SET-50 新規レンタル開始しました。" at bounding box center [259, 184] width 355 height 9
click at [379, 173] on dd "【電子天秤・その他はかり】 デジタルクレーンスケール チャンピオン HJA-C1.5T(0.2kg/1.5t) 新規レンタル開始しました。" at bounding box center [227, 168] width 420 height 16
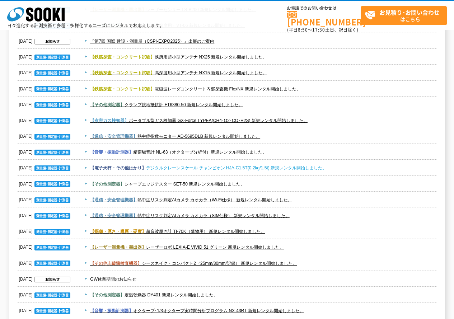
click at [289, 167] on link "【電子天秤・その他はかり】 デジタルクレーンスケール チャンピオン HJA-C1.5T(0.2kg/1.5t) 新規レンタル開始しました。" at bounding box center [208, 168] width 237 height 5
click at [296, 151] on span "【音響・振動計測器】 精密騒音計 NL-63（オクターブ分析付）新規レンタル開始しました。" at bounding box center [259, 152] width 355 height 9
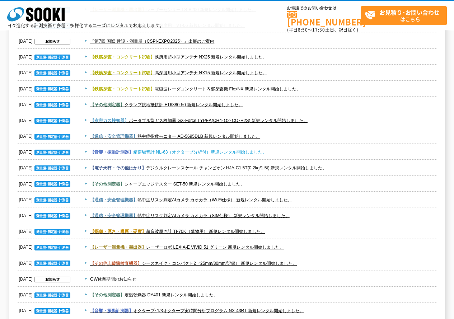
click at [233, 151] on link "【音響・振動計測器】 精密騒音計 NL-63（オクターブ分析付）新規レンタル開始しました。" at bounding box center [178, 152] width 177 height 5
click at [334, 140] on span "【通信・安全管理機器】 熱中症指数モニター AD-5695DLB 新規レンタル開始しました。" at bounding box center [259, 136] width 355 height 9
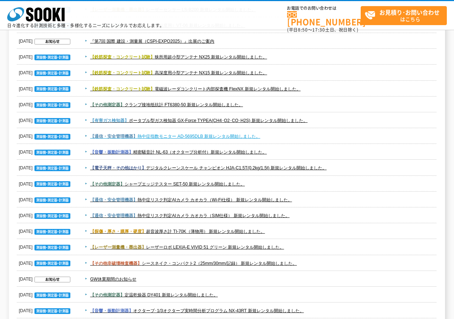
click at [250, 134] on link "【通信・安全管理機器】 熱中症指数モニター AD-5695DLB 新規レンタル開始しました。" at bounding box center [175, 136] width 170 height 5
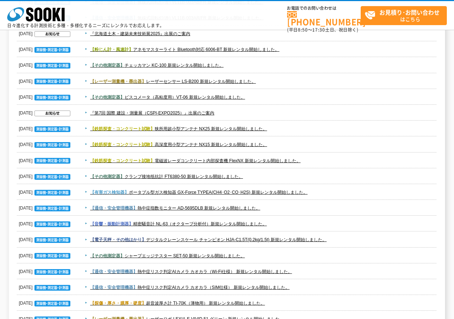
scroll to position [248, 0]
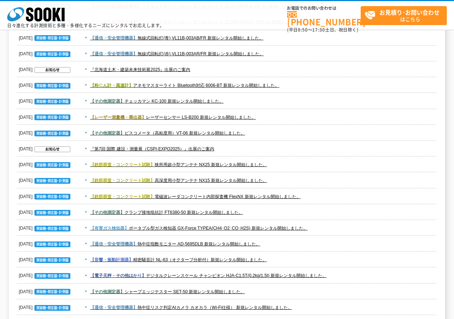
click at [320, 228] on span "【有害ガス検知器】 ポータブル型ガス検知器 GX-Force TYPEA(CH4･O2･CO･H2S) 新規レンタル開始しました。" at bounding box center [259, 228] width 355 height 9
click at [286, 228] on link "【有害ガス検知器】 ポータブル型ガス検知器 GX-Force TYPEA(CH4･O2･CO･H2S) 新規レンタル開始しました。" at bounding box center [199, 228] width 218 height 5
click at [320, 209] on span "【その他測定器】 クランプ接地抵抗計 FT6380-50 新規レンタル開始しました。" at bounding box center [259, 212] width 355 height 9
click at [211, 208] on span "【その他測定器】 クランプ接地抵抗計 FT6380-50 新規レンタル開始しました。" at bounding box center [259, 212] width 355 height 9
click at [209, 211] on link "【その他測定器】 クランプ接地抵抗計 FT6380-50 新規レンタル開始しました。" at bounding box center [166, 212] width 153 height 5
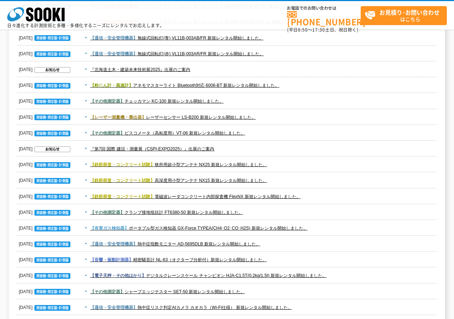
click at [322, 198] on span "【鉄筋探査・コンクリート試験】 電磁波レーダコンクリート内部探査機 FlexNX 新規レンタル開始しました。" at bounding box center [259, 196] width 355 height 9
click at [294, 195] on link "【鉄筋探査・コンクリート試験】 電磁波レーダコンクリート内部探査機 FlexNX 新規レンタル開始しました。" at bounding box center [195, 196] width 210 height 5
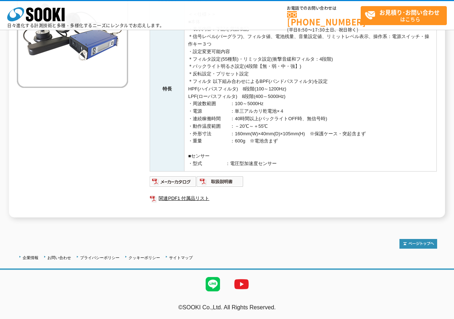
scroll to position [52, 0]
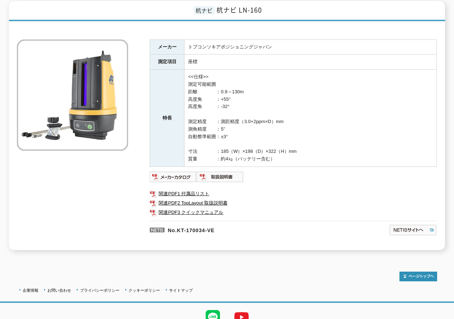
scroll to position [22, 0]
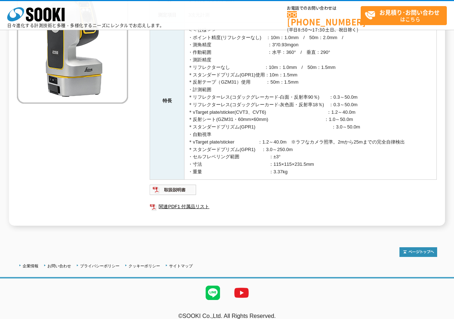
scroll to position [36, 0]
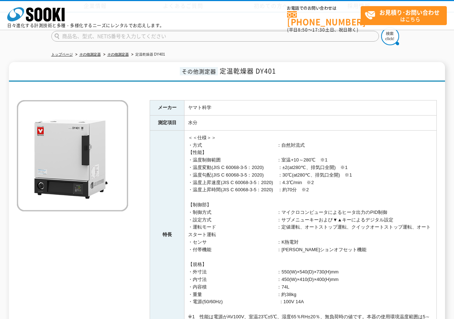
scroll to position [144, 0]
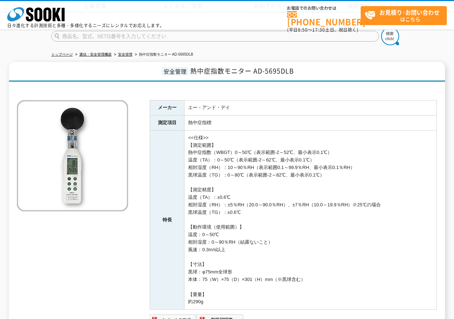
scroll to position [72, 0]
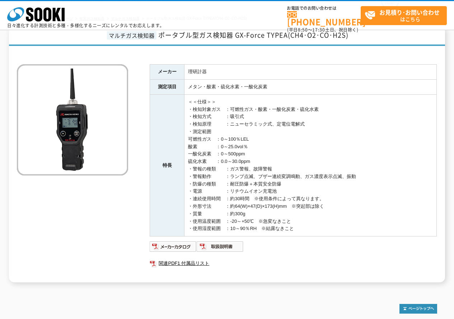
scroll to position [102, 0]
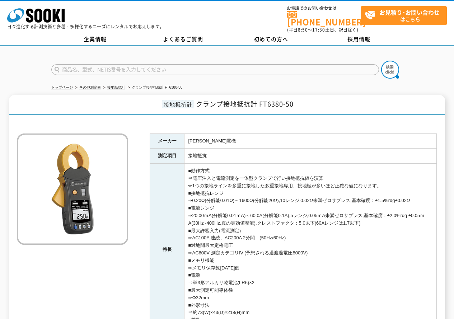
scroll to position [131, 0]
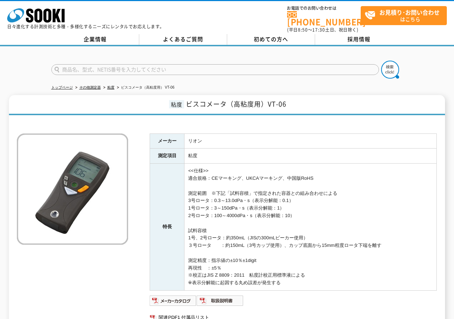
scroll to position [72, 0]
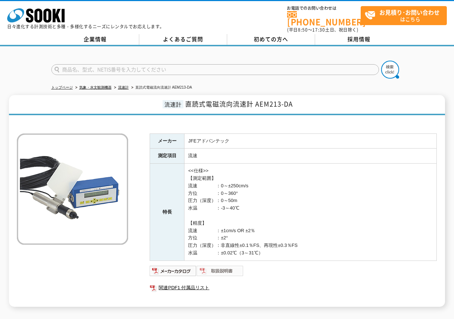
click at [201, 267] on img at bounding box center [220, 270] width 47 height 11
drag, startPoint x: 261, startPoint y: 85, endPoint x: 257, endPoint y: 94, distance: 10.3
click at [257, 93] on div "トップページ 気象・水文観測機器 流速計 直読式電磁流向流速計 AEM213-DA 流速計 直読式電磁流向流速計 AEM213-DA メーカー JFEアドバン…" at bounding box center [227, 180] width 454 height 268
click at [255, 102] on span "直読式電磁流向流速計 AEM213-DA" at bounding box center [239, 104] width 108 height 10
drag, startPoint x: 256, startPoint y: 102, endPoint x: 352, endPoint y: 99, distance: 95.6
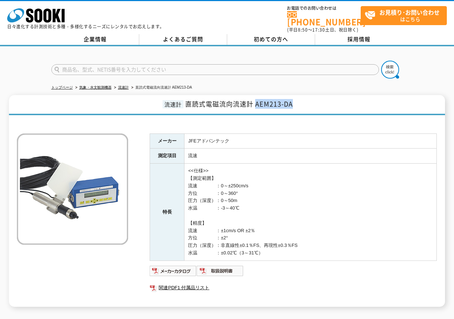
click at [352, 99] on h1 "流速計 直読式電磁流向流速計 AEM213-DA" at bounding box center [227, 105] width 436 height 20
copy span "AEM213-DA"
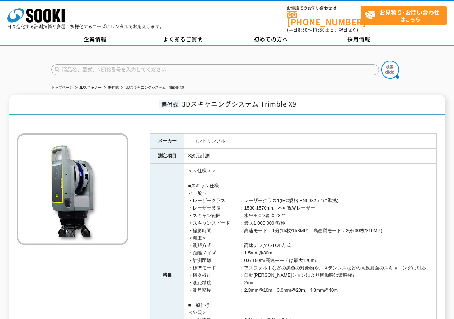
scroll to position [108, 0]
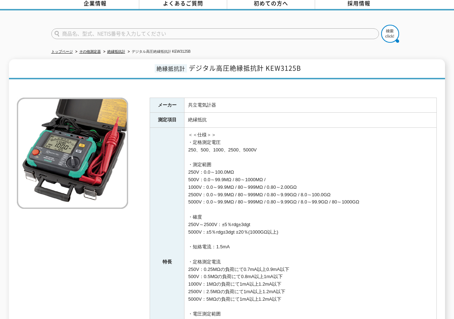
scroll to position [180, 0]
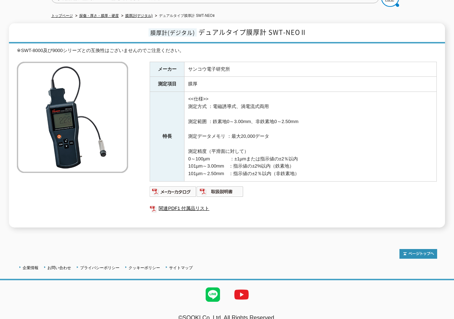
scroll to position [78, 0]
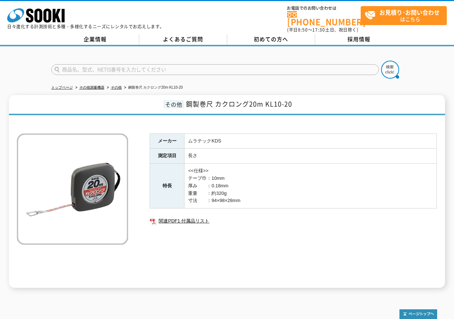
click at [210, 251] on div "メーカー ムラテックKDS 測定項目 長さ 特長 <<仕様>> テープ巾：10mm 厚み　　：0.18mm 重量　　：約320g 寸法　　：94×98×28m…" at bounding box center [293, 211] width 287 height 154
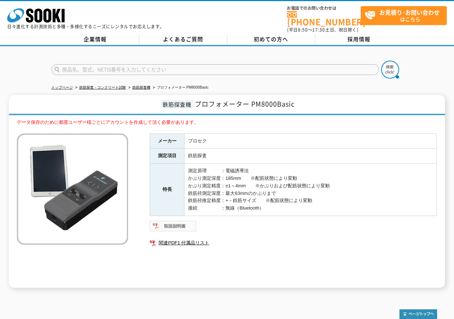
click at [192, 224] on img at bounding box center [173, 226] width 47 height 11
click at [195, 240] on link "関連PDF1 付属品リスト" at bounding box center [293, 242] width 287 height 9
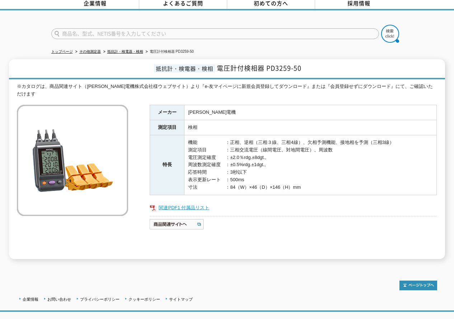
click at [191, 203] on link "関連PDF1 付属品リスト" at bounding box center [293, 207] width 287 height 9
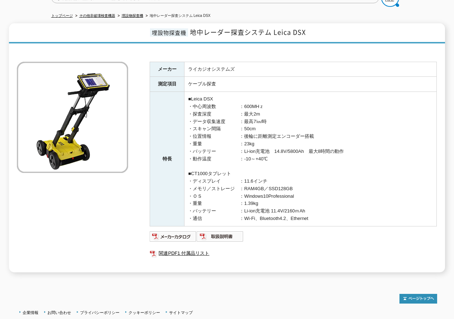
scroll to position [36, 0]
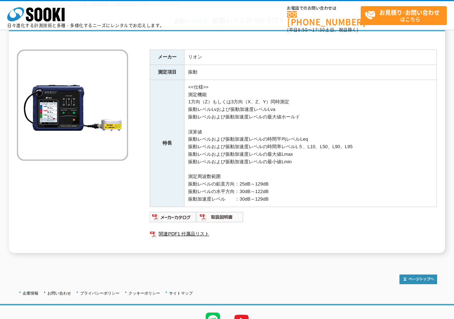
scroll to position [15, 0]
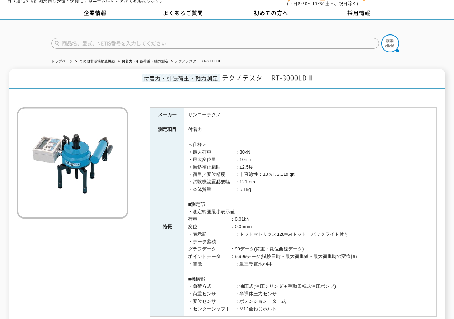
scroll to position [134, 0]
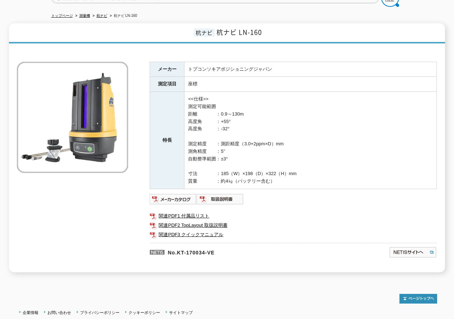
scroll to position [36, 0]
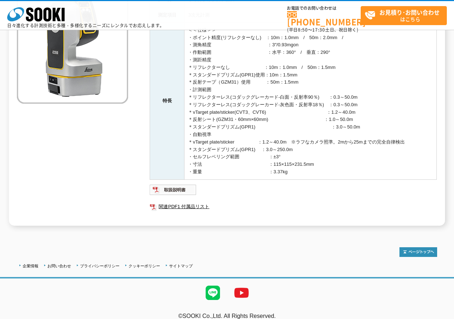
scroll to position [116, 0]
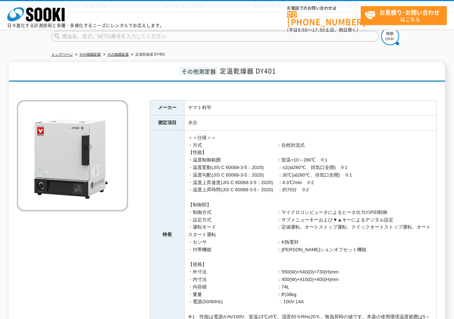
scroll to position [108, 0]
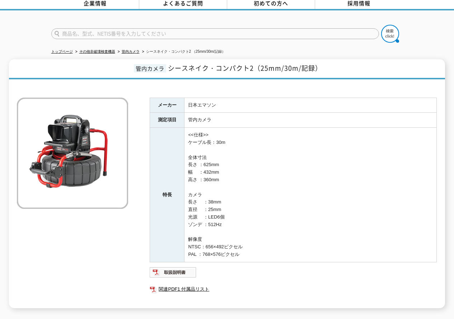
scroll to position [72, 0]
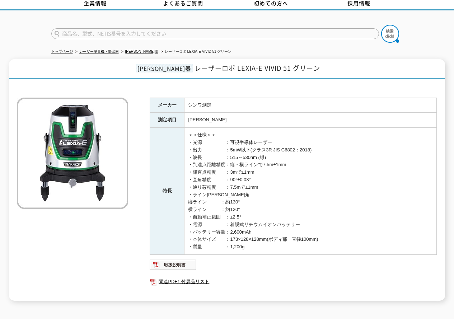
scroll to position [72, 0]
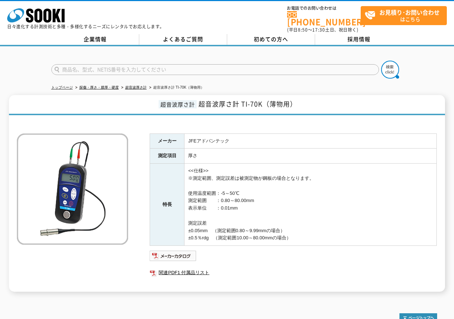
scroll to position [70, 0]
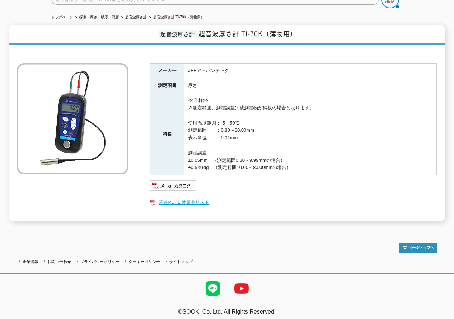
click at [206, 198] on link "関連PDF1 付属品リスト" at bounding box center [293, 202] width 287 height 9
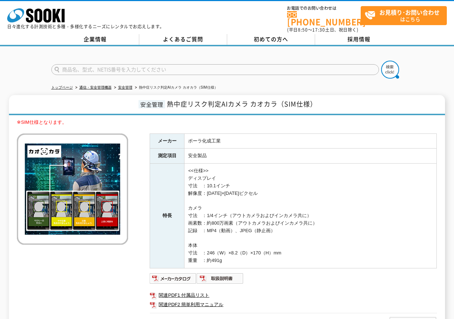
scroll to position [72, 0]
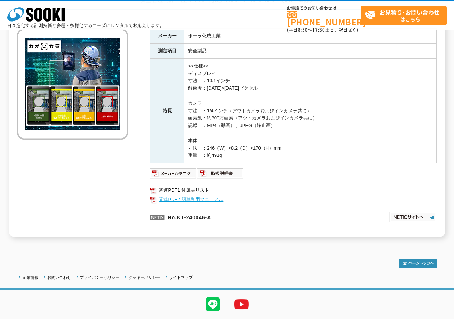
click at [214, 200] on link "関連PDF2 簡単利用マニュアル" at bounding box center [293, 199] width 287 height 9
click at [238, 173] on img at bounding box center [220, 173] width 47 height 11
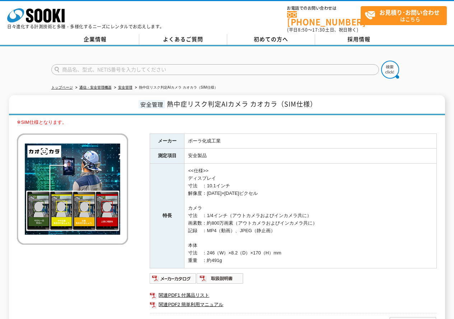
drag, startPoint x: 274, startPoint y: 98, endPoint x: 267, endPoint y: 99, distance: 6.9
click at [274, 99] on span "熱中症リスク判定AIカメラ カオカラ（SIM仕様）" at bounding box center [242, 104] width 150 height 10
drag, startPoint x: 249, startPoint y: 101, endPoint x: 351, endPoint y: 101, distance: 102.0
click at [351, 101] on h1 "安全管理 熱中症リスク判定AIカメラ カオカラ（SIM仕様）" at bounding box center [227, 105] width 436 height 20
copy span "カオカラ（SIM仕様）"
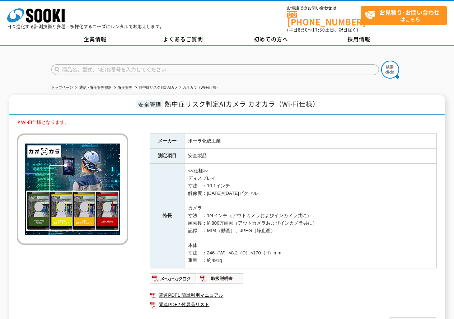
scroll to position [92, 0]
drag, startPoint x: 279, startPoint y: 101, endPoint x: 370, endPoint y: 89, distance: 91.6
click at [370, 89] on div "トップページ 通信・安全管理機器 安全管理 熱中症リスク判定AIカメラ カオカラ（Wi-Fi仕様） 安全管理 熱中症リスク判定AIカメラ カオカラ（Wi-Fi…" at bounding box center [227, 197] width 454 height 303
drag, startPoint x: 339, startPoint y: 103, endPoint x: 335, endPoint y: 97, distance: 7.6
click at [339, 103] on h1 "安全管理 熱中症リスク判定AIカメラ カオカラ（Wi-Fi仕様）" at bounding box center [227, 105] width 436 height 20
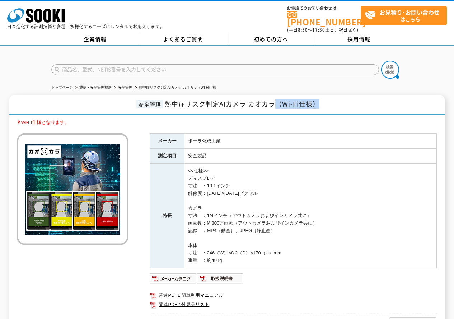
drag, startPoint x: 335, startPoint y: 95, endPoint x: 274, endPoint y: 95, distance: 60.7
click at [274, 95] on h1 "安全管理 熱中症リスク判定AIカメラ カオカラ（Wi-Fi仕様）" at bounding box center [227, 105] width 436 height 20
copy span "（Wi-Fi仕様）"
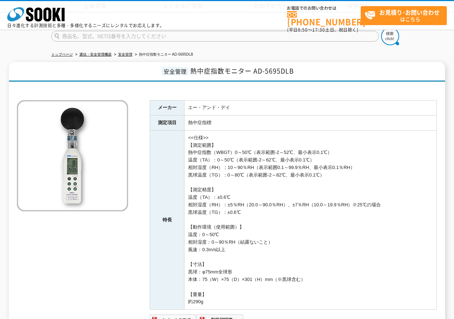
scroll to position [139, 0]
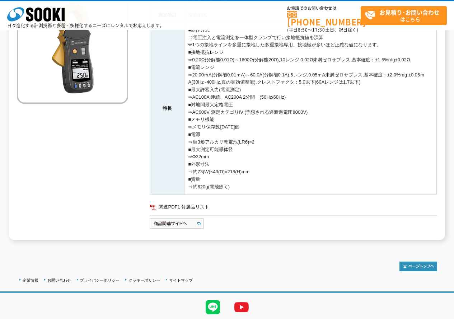
scroll to position [36, 0]
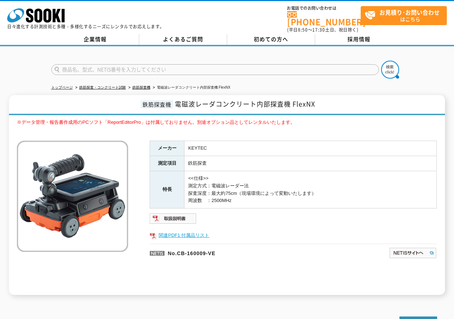
click at [204, 231] on link "関連PDF1 付属品リスト" at bounding box center [293, 235] width 287 height 9
click at [172, 216] on img at bounding box center [173, 218] width 47 height 11
click at [178, 218] on img at bounding box center [173, 218] width 47 height 11
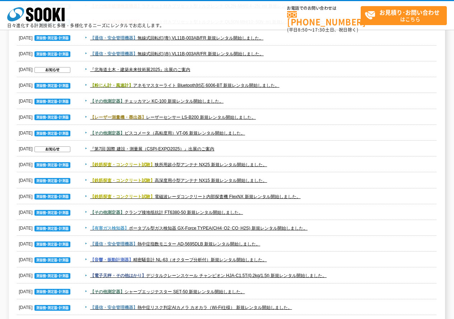
click at [298, 185] on span "【鉄筋探査・コンクリート試験】 高深度用小型アンテナ NX15 新規レンタル開始しました。" at bounding box center [259, 180] width 355 height 9
click at [223, 178] on link "【鉄筋探査・コンクリート試験】 高深度用小型アンテナ NX15 新規レンタル開始しました。" at bounding box center [178, 180] width 177 height 5
click at [240, 165] on link "【鉄筋探査・コンクリート試験】 狭所用超小型アンテナ NX25 新規レンタル開始しました。" at bounding box center [178, 164] width 177 height 5
click at [308, 164] on span "【鉄筋探査・コンクリート試験】 狭所用超小型アンテナ NX25 新規レンタル開始しました。" at bounding box center [259, 165] width 355 height 9
click at [279, 151] on span "『第7回 国際 建設・測量展（CSPI-EXPO2025）』出展のご案内" at bounding box center [259, 149] width 355 height 9
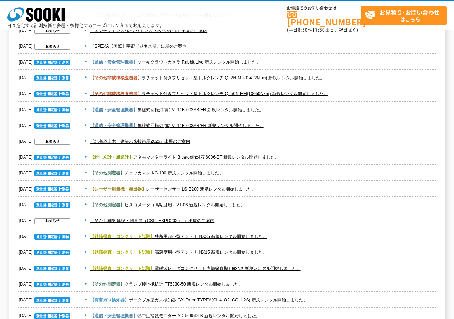
scroll to position [140, 0]
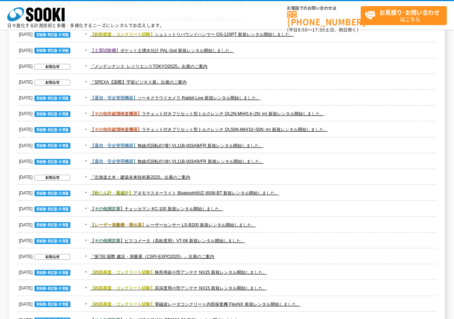
click at [268, 240] on span "【その他測定器】 ビスコメータ（高粘度用）VT-06 新規レンタル開始しました。" at bounding box center [259, 241] width 355 height 9
click at [219, 240] on link "【その他測定器】 ビスコメータ（高粘度用）VT-06 新規レンタル開始しました。" at bounding box center [167, 240] width 155 height 5
click at [280, 224] on span "【レーザー測量機・墨出器】 レーザーセンサー LS-B200 新規レンタル開始しました。" at bounding box center [259, 225] width 355 height 9
click at [242, 224] on link "【レーザー測量機・墨出器】 レーザーセンサー LS-B200 新規レンタル開始しました。" at bounding box center [173, 225] width 166 height 5
click at [185, 208] on link "【その他測定器】 チェッカマン KC-100 新規レンタル開始しました。" at bounding box center [157, 209] width 134 height 5
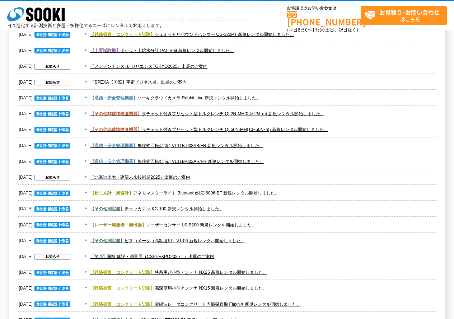
click at [252, 210] on span "【その他測定器】 チェッカマン KC-100 新規レンタル開始しました。" at bounding box center [259, 209] width 355 height 9
drag, startPoint x: 286, startPoint y: 200, endPoint x: 287, endPoint y: 196, distance: 4.9
click at [287, 199] on dd "【粉じん計・風速計】 アネモマスターライト Bluetooth対応 6006-BT 新規レンタル開始しました。" at bounding box center [227, 193] width 420 height 16
click at [268, 194] on link "【粉じん計・風速計】 アネモマスターライト Bluetooth対応 6006-BT 新規レンタル開始しました。" at bounding box center [184, 193] width 189 height 5
drag, startPoint x: 285, startPoint y: 175, endPoint x: 286, endPoint y: 165, distance: 9.8
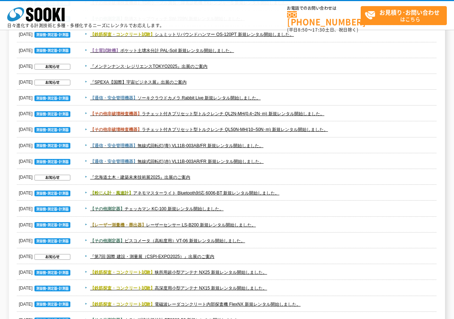
click at [285, 175] on span "『北海道土木・建築未来技術展2025』出展のご案内" at bounding box center [259, 177] width 355 height 9
click at [287, 162] on span "【通信・安全管理機器】 無線式回転灯(赤) VL11B-003AR/FR 新規レンタル開始しました。" at bounding box center [259, 161] width 355 height 9
click at [225, 158] on span "【通信・安全管理機器】 無線式回転灯(赤) VL11B-003AR/FR 新規レンタル開始しました。" at bounding box center [259, 161] width 355 height 9
click at [223, 160] on link "【通信・安全管理機器】 無線式回転灯(赤) VL11B-003AR/FR 新規レンタル開始しました。" at bounding box center [176, 161] width 173 height 5
click at [214, 144] on link "【通信・安全管理機器】 無線式回転灯(青) VL11B-003AB/FR 新規レンタル開始しました。" at bounding box center [176, 145] width 173 height 5
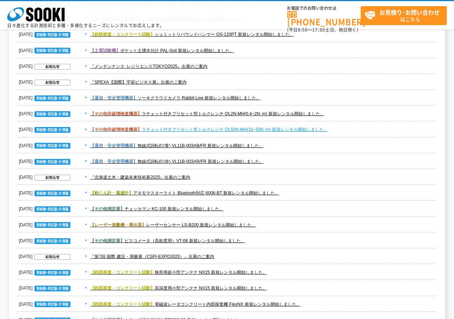
click at [288, 129] on link "【その他非破壊検査機器】 ラチェット付きプリセット型トルクレンチ QL50N-MH(10~50N･m) 新規レンタル開始しました。" at bounding box center [209, 129] width 238 height 5
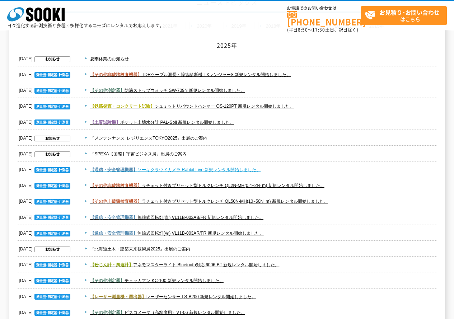
click at [252, 169] on link "【通信・安全管理機器】 ソーキクラウドカメラ Rabbit Live 新規レンタル開始しました。" at bounding box center [175, 169] width 171 height 5
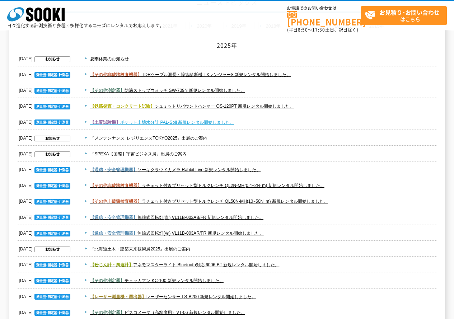
click at [228, 120] on link "【土質試験機】 ポケット土壌水分計 PAL-Soil 新規レンタル開始しました。" at bounding box center [162, 122] width 144 height 5
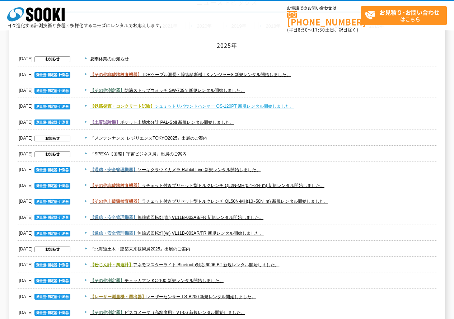
click at [224, 105] on link "【鉄筋探査・コンクリート試験】 シュミットリバウンドハンマー OS-120PT 新規レンタル開始しました。" at bounding box center [192, 106] width 204 height 5
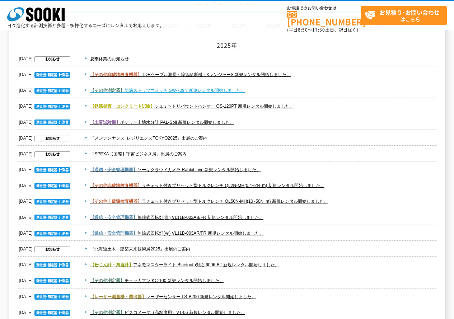
click at [220, 92] on link "【その他測定器】 防滴ストップウォッチ SW-709N 新規レンタル開始しました。" at bounding box center [167, 90] width 155 height 5
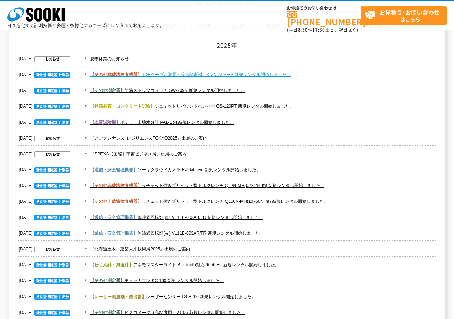
click at [233, 75] on link "【その他非破壊検査機器】 TDRケーブル測長・障害診断機 TXレンジャーS 新規レンタル開始しました。" at bounding box center [190, 74] width 201 height 5
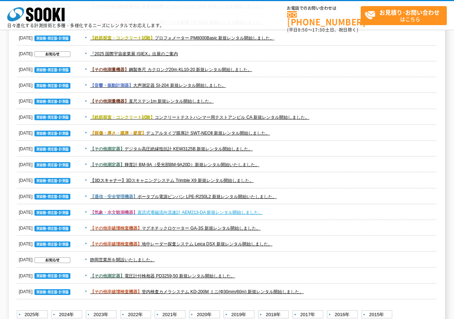
scroll to position [1038, 0]
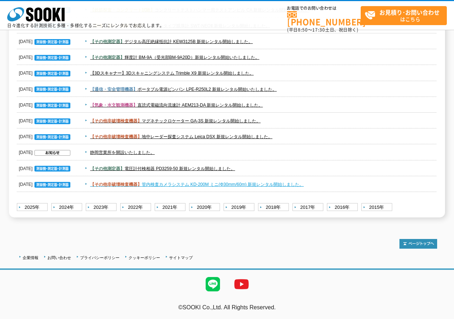
click at [182, 182] on link "【その他非破壊検査機器】 管内検査カメラシステム KD-200M ミニ(Φ30mm/60m) 新規レンタル開始しました。" at bounding box center [197, 184] width 214 height 5
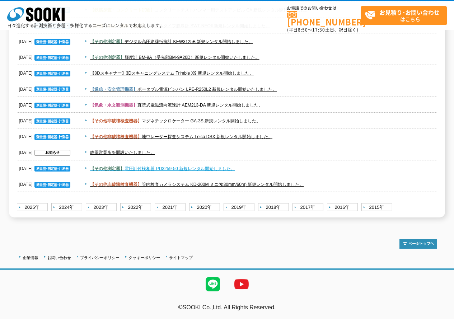
click at [224, 170] on link "【その他測定器】 電圧計付検相器 PD3259-50 新規レンタル開始しました。" at bounding box center [162, 168] width 145 height 5
click at [156, 170] on link "【その他測定器】 電圧計付検相器 PD3259-50 新規レンタル開始しました。" at bounding box center [162, 168] width 145 height 5
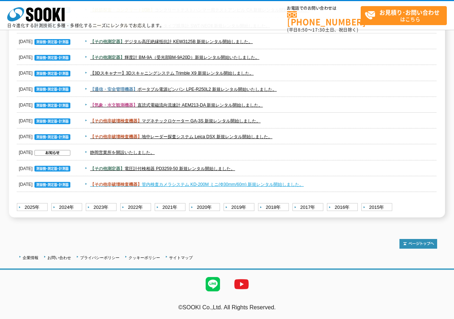
click at [168, 183] on link "【その他非破壊検査機器】 管内検査カメラシステム KD-200M ミニ(Φ30mm/60m) 新規レンタル開始しました。" at bounding box center [197, 184] width 214 height 5
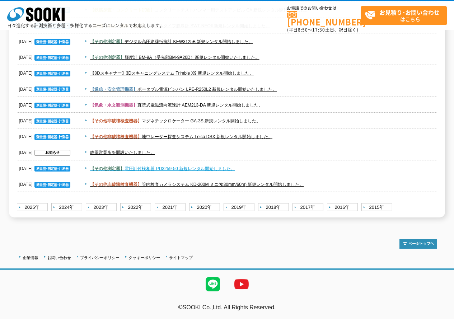
click at [213, 169] on link "【その他測定器】 電圧計付検相器 PD3259-50 新規レンタル開始しました。" at bounding box center [162, 168] width 145 height 5
click at [306, 136] on span "【その他非破壊検査機器】 地中レーダー探査システム Leica DSX 新規レンタル開始しました。" at bounding box center [259, 137] width 355 height 9
click at [409, 82] on dd "【通信・安全管理機器】 ポータブル電源ピンバン LPE-R250L2 新規レンタル開始いたしました。" at bounding box center [227, 90] width 420 height 16
click at [208, 166] on link "【その他測定器】 電圧計付検相器 PD3259-50 新規レンタル開始しました。" at bounding box center [162, 168] width 145 height 5
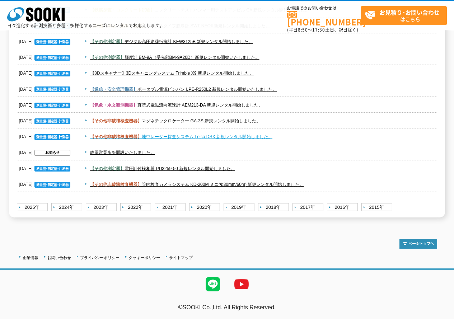
click at [178, 139] on link "【その他非破壊検査機器】 地中レーダー探査システム Leica DSX 新規レンタル開始しました。" at bounding box center [181, 136] width 182 height 5
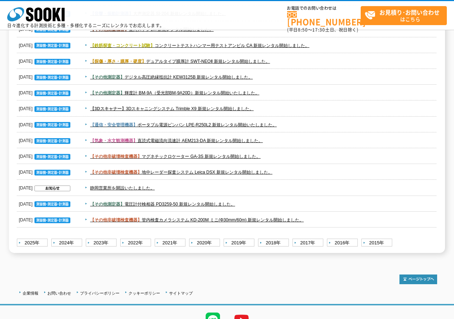
click at [294, 155] on span "【その他非破壊検査機器】 マグネチックロケーター GA-3S 新規レンタル開始しました。" at bounding box center [259, 156] width 355 height 9
click at [377, 74] on span "【その他測定器】 デジタル高圧絶縁抵抗計 KEW3125B 新規レンタル開始しました。" at bounding box center [259, 77] width 355 height 9
click at [408, 73] on span "【その他測定器】 デジタル高圧絶縁抵抗計 KEW3125B 新規レンタル開始しました。" at bounding box center [259, 77] width 355 height 9
click at [245, 171] on link "【その他非破壊検査機器】 地中レーダー探査システム Leica DSX 新規レンタル開始しました。" at bounding box center [181, 172] width 182 height 5
click at [186, 155] on link "【その他非破壊検査機器】 マグネチックロケーター GA-3S 新規レンタル開始しました。" at bounding box center [175, 156] width 171 height 5
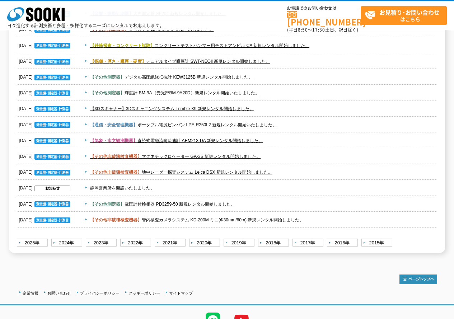
click at [288, 140] on span "【気象・水文観測機器】 直読式電磁流向流速計 AEM213-DA 新規レンタル開始しました。" at bounding box center [259, 140] width 355 height 9
click at [254, 139] on link "【気象・水文観測機器】 直読式電磁流向流速計 AEM213-DA 新規レンタル開始しました。" at bounding box center [176, 140] width 173 height 5
click at [270, 126] on link "【通信・安全管理機器】 ポータブル電源ピンバン LPE-R250L2 新規レンタル開始いたしました。" at bounding box center [183, 124] width 187 height 5
click at [254, 108] on link "【3Dスキャナー】 3Dスキャニングシステム Trimble X9 新規レンタル開始しました。" at bounding box center [172, 108] width 164 height 5
click at [285, 104] on dd "【3Dスキャナー】 3Dスキャニングシステム Trimble X9 新規レンタル開始しました。" at bounding box center [227, 109] width 420 height 16
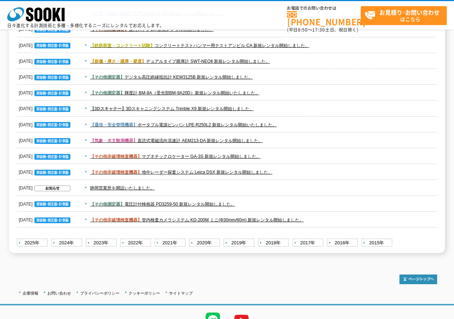
click at [290, 98] on dd "【その他測定器】 輝度計 BM-9A（受光部BM-9A20D）新規レンタル開始いたしました。" at bounding box center [227, 93] width 420 height 16
click at [249, 94] on link "【その他測定器】 輝度計 BM-9A（受光部BM-9A20D）新規レンタル開始いたしました。" at bounding box center [174, 93] width 169 height 5
click at [233, 92] on link "【その他測定器】 輝度計 BM-9A（受光部BM-9A20D）新規レンタル開始いたしました。" at bounding box center [174, 93] width 169 height 5
click at [224, 72] on dd "【その他測定器】 デジタル高圧絶縁抵抗計 KEW3125B 新規レンタル開始しました。" at bounding box center [227, 77] width 420 height 16
click at [222, 75] on link "【その他測定器】 デジタル高圧絶縁抵抗計 KEW3125B 新規レンタル開始しました。" at bounding box center [171, 77] width 163 height 5
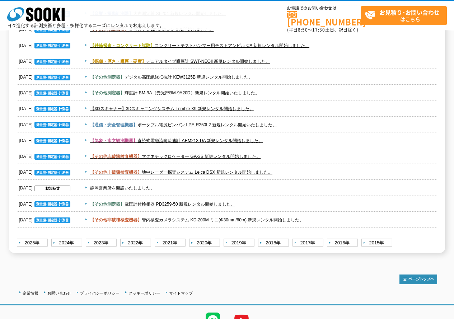
scroll to position [931, 0]
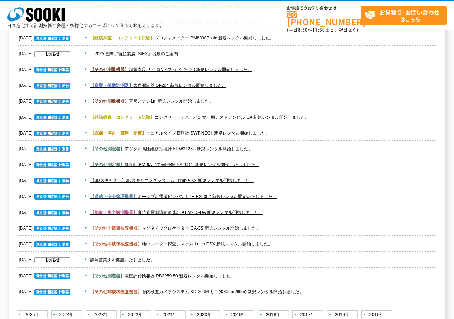
click at [293, 134] on span "【探傷・厚さ・膜厚・硬度】 デュアルタイプ膜厚計 SWT-NEOⅡ 新規レンタル開始しました。" at bounding box center [259, 133] width 355 height 9
click at [260, 131] on link "【探傷・厚さ・膜厚・硬度】 デュアルタイプ膜厚計 SWT-NEOⅡ 新規レンタル開始しました。" at bounding box center [180, 133] width 180 height 5
click at [337, 122] on dd "【鉄筋探査・コンクリート試験】 コンクリートテストハンマー用テストアンビル CA 新規レンタル開始しました。" at bounding box center [227, 118] width 420 height 16
click at [296, 119] on link "【鉄筋探査・コンクリート試験】 コンクリートテストハンマー用テストアンビル CA 新規レンタル開始しました。" at bounding box center [199, 117] width 219 height 5
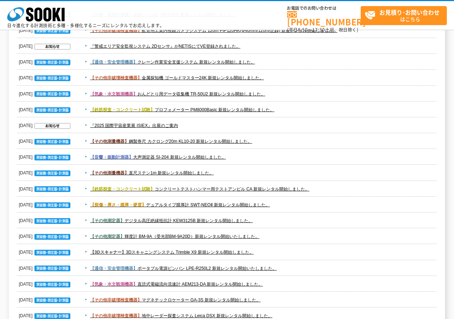
scroll to position [823, 0]
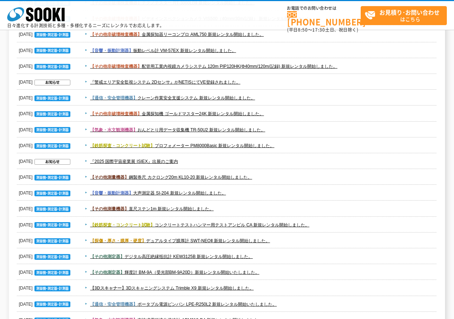
click at [243, 211] on span "【その他測量機器】 直尺ステン1m 新規レンタル開始しました。" at bounding box center [259, 209] width 355 height 9
click at [201, 210] on link "【その他測量機器】 直尺ステン1m 新規レンタル開始しました。" at bounding box center [152, 209] width 124 height 5
click at [251, 196] on span "【音響・振動計測器】 大声測定器 SI-204 新規レンタル開始しました。" at bounding box center [259, 193] width 355 height 9
click at [209, 192] on link "【音響・振動計測器】 大声測定器 SI-204 新規レンタル開始しました。" at bounding box center [158, 193] width 136 height 5
click at [270, 174] on span "【その他測量機器】 鋼製巻尺 カクロング20m KL10-20 新規レンタル開始しました。" at bounding box center [259, 177] width 355 height 9
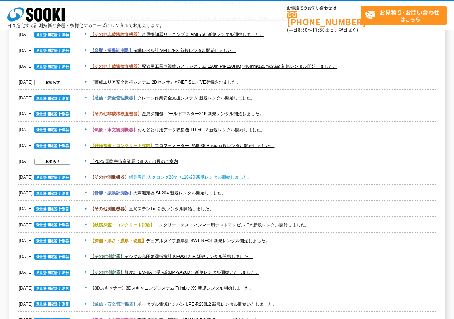
click at [247, 176] on link "【その他測量機器】 鋼製巻尺 カクロング20m KL10-20 新規レンタル開始しました。" at bounding box center [171, 177] width 162 height 5
click at [295, 141] on span "【鉄筋探査・コンクリート試験】 プロフォメーター PM8000Basic 新規レンタル開始しました。" at bounding box center [259, 145] width 355 height 9
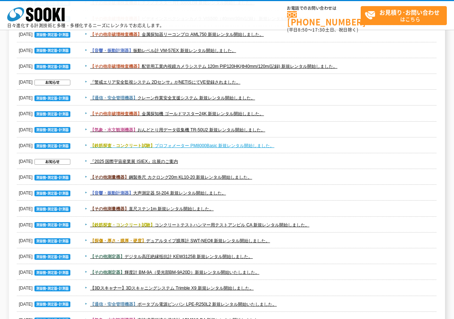
click at [246, 145] on link "【鉄筋探査・コンクリート試験】 プロフォメーター PM8000Basic 新規レンタル開始しました。" at bounding box center [182, 145] width 184 height 5
click at [307, 128] on span "【気象・水文観測機器】 おんどとり用データ収集機 TR-50U2 新規レンタル開始しました。" at bounding box center [259, 130] width 355 height 9
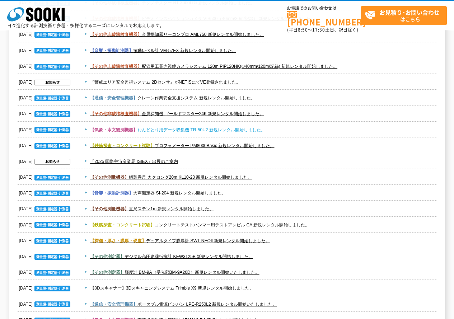
click at [235, 128] on link "【気象・水文観測機器】 おんどとり用データ収集機 TR-50U2 新規レンタル開始しました。" at bounding box center [177, 129] width 175 height 5
drag, startPoint x: 288, startPoint y: 103, endPoint x: 284, endPoint y: 108, distance: 6.1
click at [287, 103] on dd "【通信・安全管理機器】 クレーン作業安全支援システム 新規レンタル開始しました。" at bounding box center [227, 98] width 420 height 16
click at [284, 108] on dd "【その他非破壊検査機器】 金属探知機 ゴールドマスター24K 新規レンタル開始しました。" at bounding box center [227, 114] width 420 height 16
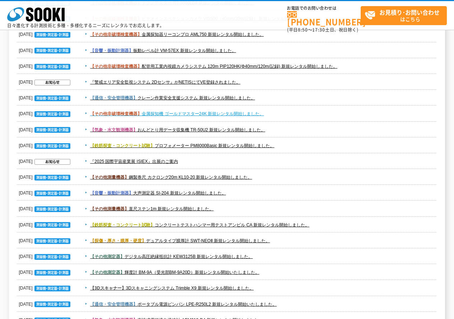
click at [242, 116] on link "【その他非破壊検査機器】 金属探知機 ゴールドマスター24K 新規レンタル開始しました。" at bounding box center [177, 113] width 174 height 5
click at [258, 101] on span "【通信・安全管理機器】 クレーン作業安全支援システム 新規レンタル開始しました。" at bounding box center [259, 98] width 355 height 9
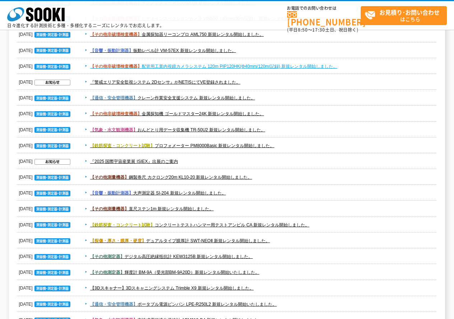
click at [245, 64] on link "【その他非破壊検査機器】 配管用工業内視鏡カメラシステム 120m PIP120HK(Φ40mm/120m/記録) 新規レンタル開始しました。" at bounding box center [213, 66] width 247 height 5
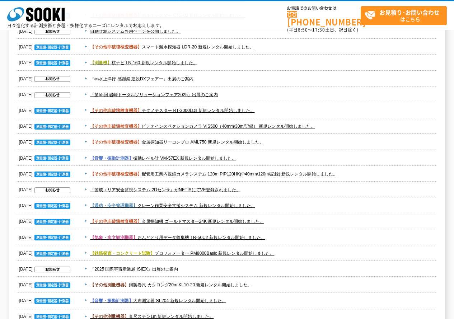
click at [301, 156] on span "【音響・振動計測器】 振動レベル計 VM-57EX 新規レンタル開始しました。" at bounding box center [259, 158] width 355 height 9
click at [191, 156] on link "【音響・振動計測器】 振動レベル計 VM-57EX 新規レンタル開始しました。" at bounding box center [163, 158] width 146 height 5
click at [293, 145] on span "【その他非破壊検査機器】 金属探知器リーコンプロ AML750 新規レンタル開始しました。" at bounding box center [259, 142] width 355 height 9
click at [237, 140] on link "【その他非破壊検査機器】 金属探知器リーコンプロ AML750 新規レンタル開始しました。" at bounding box center [177, 142] width 174 height 5
drag, startPoint x: 347, startPoint y: 126, endPoint x: 336, endPoint y: 129, distance: 11.4
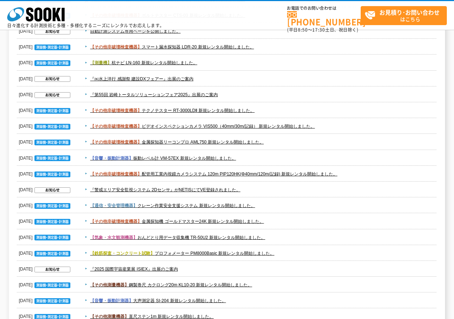
click at [347, 129] on span "【その他非破壊検査機器】 ビデオインスペクションカメラ VIS500（40mm/30m/記録） 新規レンタル開始しました。" at bounding box center [259, 126] width 355 height 9
click at [315, 129] on link "【その他非破壊検査機器】 ビデオインスペクションカメラ VIS500（40mm/30m/記録） 新規レンタル開始しました。" at bounding box center [202, 126] width 225 height 5
click at [423, 159] on span "【音響・振動計測器】 振動レベル計 VM-57EX 新規レンタル開始しました。" at bounding box center [259, 158] width 355 height 9
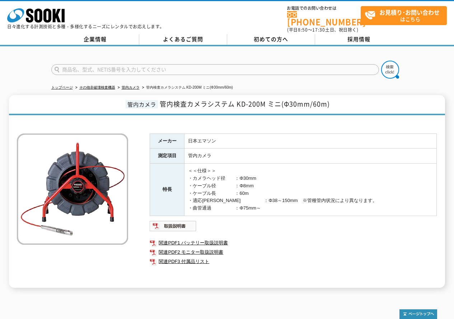
click at [400, 106] on h1 "管内カメラ 管内検査カメラシステム KD-200M ミニ(Φ30mm/60m)" at bounding box center [227, 105] width 436 height 20
drag, startPoint x: 257, startPoint y: 47, endPoint x: 246, endPoint y: 46, distance: 10.8
click at [257, 47] on div at bounding box center [227, 63] width 454 height 34
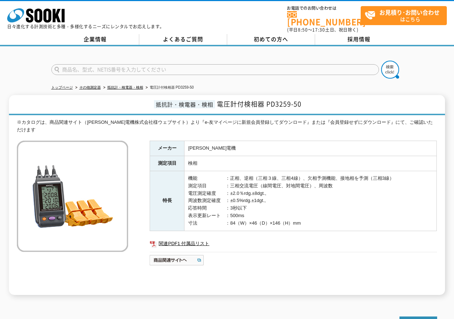
click at [426, 171] on td "機能　　　　　　：正相、逆相（三相３線、三相4線）、欠相予測機能、接地相を予測（三相3線） 測定項目　　　　：三相交流電圧（線間電圧、対地間電圧）、周波数 電…" at bounding box center [311, 201] width 252 height 60
click at [333, 80] on ul "トップページ その他測定器 抵抗計・検電器・検相 電圧計付検相器 PD3259-50" at bounding box center [227, 87] width 352 height 15
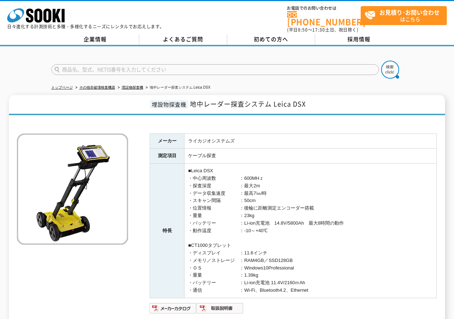
click at [410, 95] on h1 "埋設物探査機 地中レーダー探査システム Leica DSX" at bounding box center [227, 105] width 436 height 20
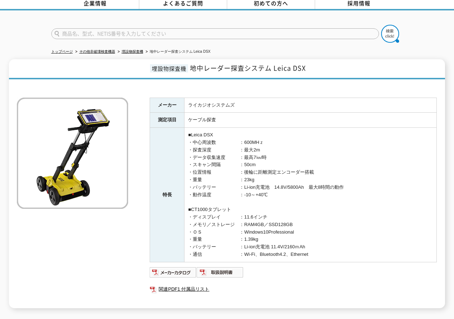
scroll to position [72, 0]
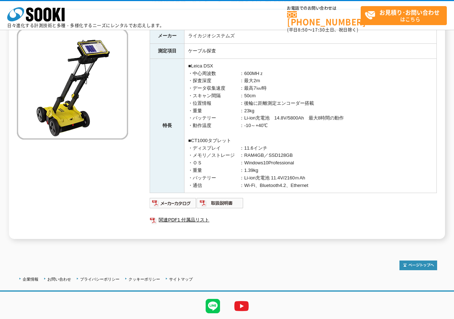
click at [404, 99] on td "■Leica DSX ・中心周波数　　　　　：600MHｚ ・探査深度　　　　　　：最大2m ・データ収集速度　　　：最高7㎞/時 ・スキャン間隔　　　　：5…" at bounding box center [311, 126] width 252 height 135
click at [236, 200] on img at bounding box center [220, 203] width 47 height 11
click at [308, 52] on td "ケーブル探査" at bounding box center [311, 50] width 252 height 15
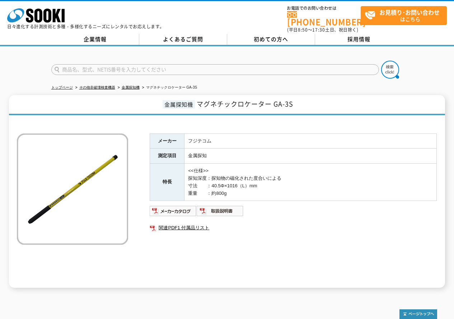
click at [381, 119] on div at bounding box center [227, 123] width 420 height 8
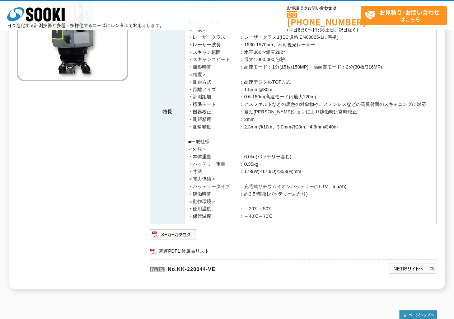
scroll to position [94, 0]
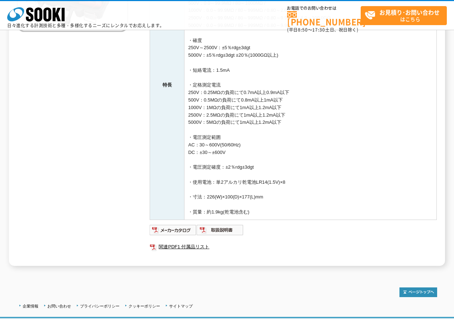
scroll to position [228, 0]
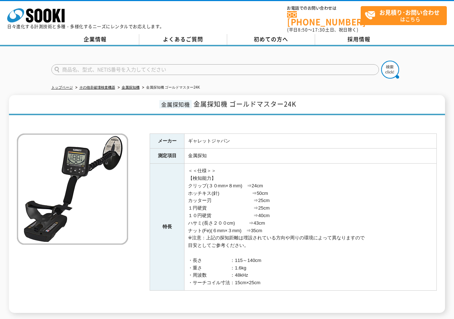
click at [420, 172] on td "＜＜仕様＞＞ 【検知能力】 クリップ(３０mm×８mm)　⇒24cm ホッチキス(針)　　　　　　　⇒50cm カッター刃　　　　　　　　　⇒25cm １円硬…" at bounding box center [311, 227] width 252 height 127
